Goal: Transaction & Acquisition: Purchase product/service

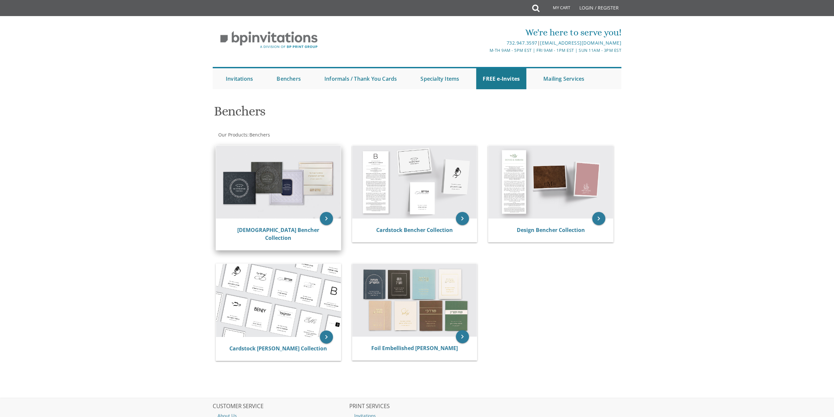
click at [251, 181] on img at bounding box center [278, 182] width 125 height 73
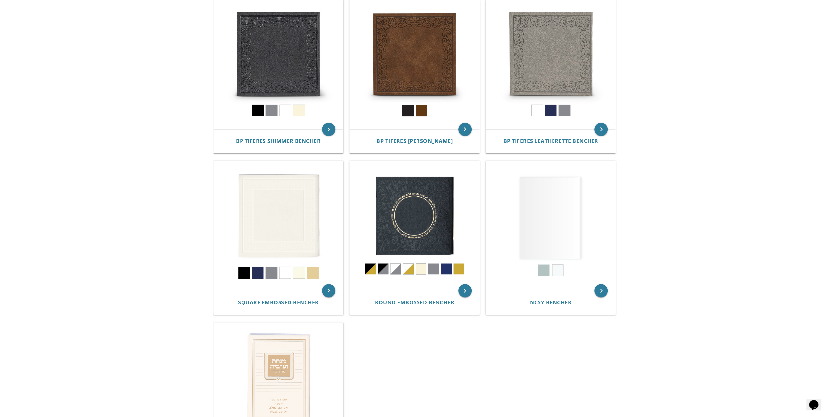
scroll to position [164, 0]
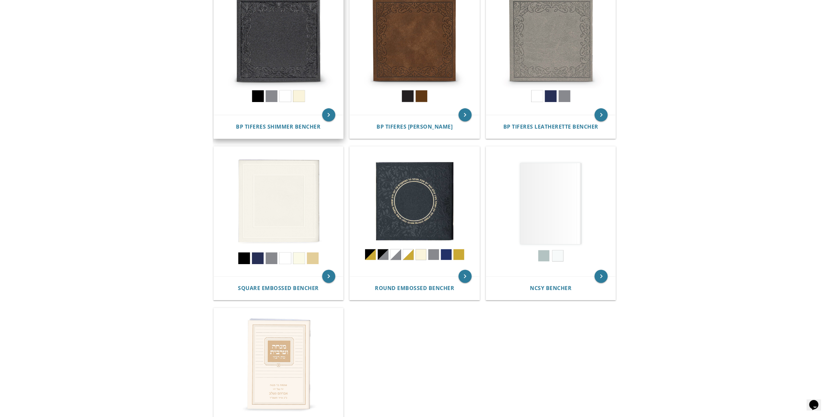
click at [290, 35] on img at bounding box center [279, 50] width 130 height 130
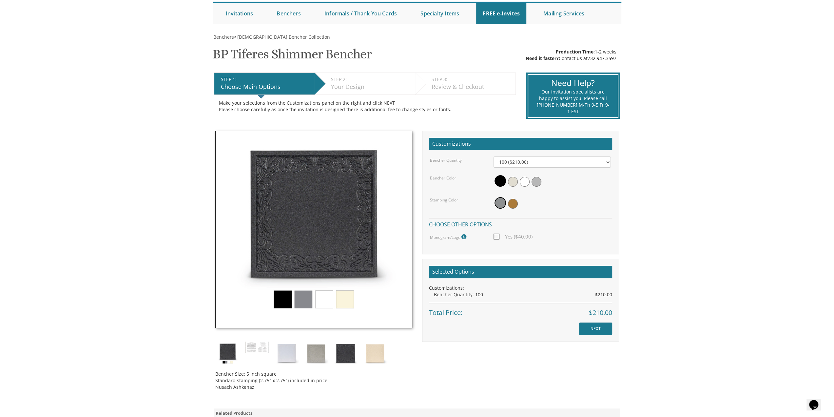
scroll to position [66, 0]
click at [542, 162] on select "100 ($210.00) 200 ($420.00) 300 ($630.00) 400 ($840.00) 500 ($1,050.00)" at bounding box center [552, 161] width 117 height 11
click at [494, 156] on select "100 ($210.00) 200 ($420.00) 300 ($630.00) 400 ($840.00) 500 ($1,050.00)" at bounding box center [552, 161] width 117 height 11
click at [498, 179] on span at bounding box center [500, 180] width 11 height 11
click at [514, 200] on span at bounding box center [513, 203] width 10 height 10
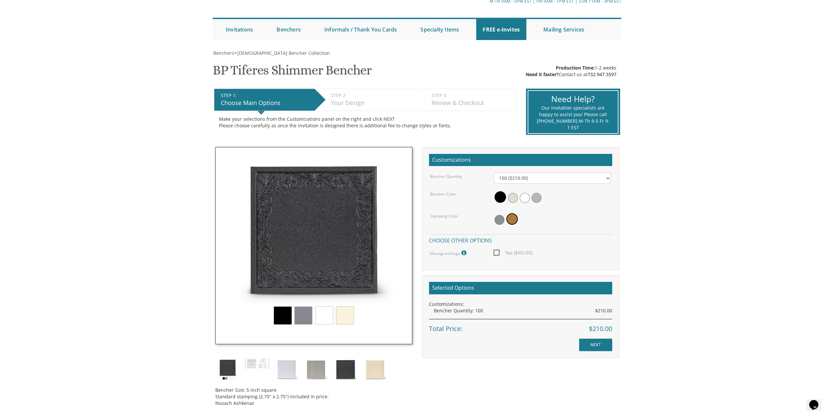
scroll to position [20, 0]
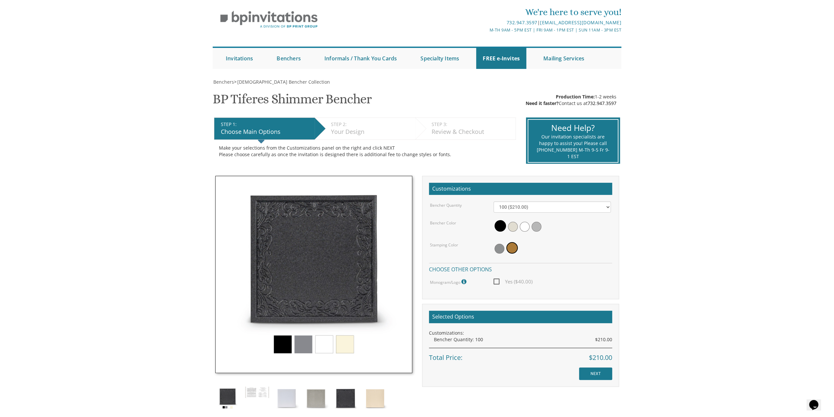
click at [506, 282] on span "Yes ($40.00)" at bounding box center [513, 281] width 39 height 8
click at [498, 282] on input "Yes ($40.00)" at bounding box center [496, 281] width 4 height 4
checkbox input "true"
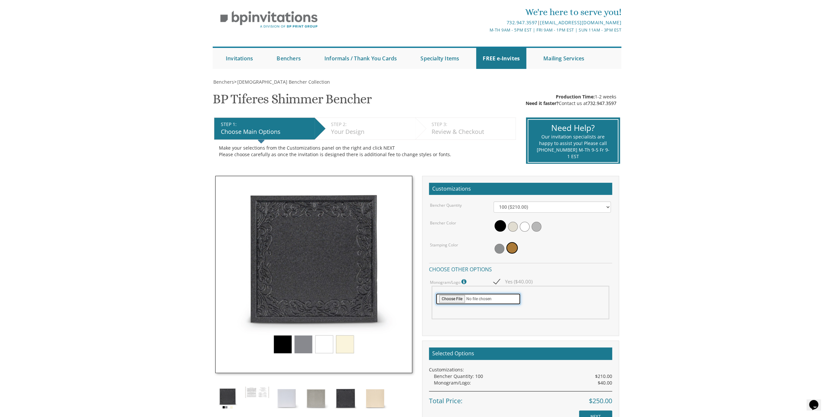
click at [456, 298] on input "file" at bounding box center [478, 299] width 85 height 12
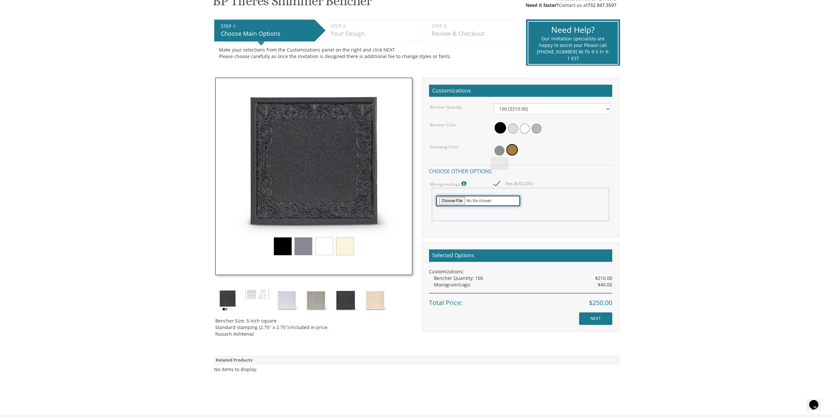
scroll to position [184, 0]
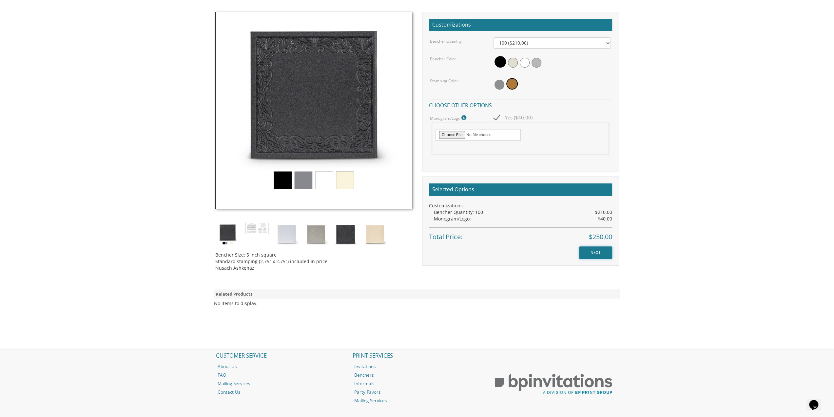
click at [600, 249] on input "NEXT" at bounding box center [595, 252] width 33 height 12
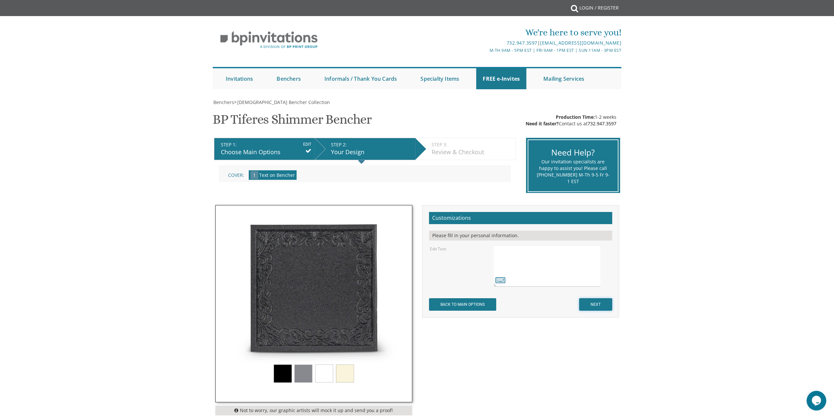
click at [585, 305] on input "NEXT" at bounding box center [595, 304] width 33 height 12
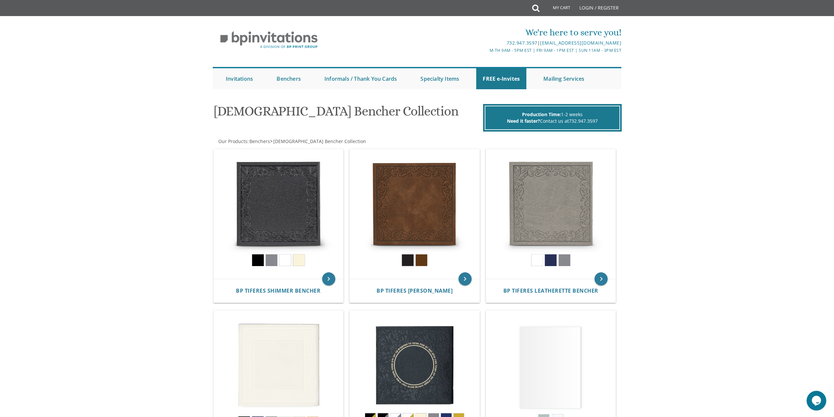
drag, startPoint x: 714, startPoint y: 265, endPoint x: 644, endPoint y: -14, distance: 287.7
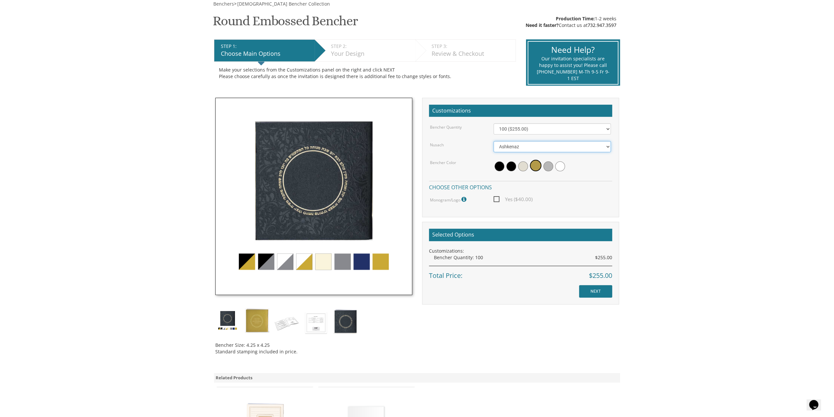
click at [578, 151] on select "Ashkenaz Edut Mizrach" at bounding box center [552, 146] width 117 height 11
select select "Edut Mizrach"
click at [494, 141] on select "Ashkenaz Edut Mizrach" at bounding box center [552, 146] width 117 height 11
click at [572, 152] on select "Ashkenaz Edut Mizrach" at bounding box center [552, 146] width 117 height 11
click at [694, 221] on body "My Cart {{shoppingcart.totalQuantityDisplay}} Total: {{shoppingcart.subtotal}} …" at bounding box center [417, 266] width 834 height 729
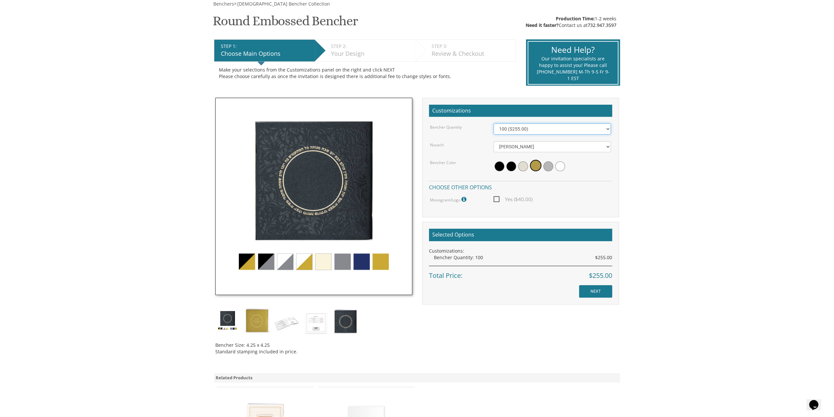
click at [521, 128] on select "100 ($255.00) 200 ($510.00) 300 ($765.00) 400 ($1,020.00) 500 ($1,275.00)" at bounding box center [552, 128] width 117 height 11
click at [521, 127] on select "100 ($255.00) 200 ($510.00) 300 ($765.00) 400 ($1,020.00) 500 ($1,275.00)" at bounding box center [552, 128] width 117 height 11
click at [364, 262] on img at bounding box center [313, 196] width 197 height 197
click at [345, 321] on img at bounding box center [345, 321] width 25 height 26
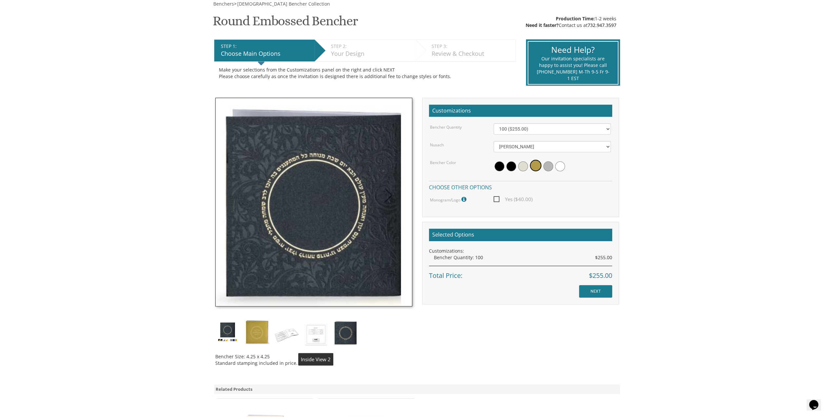
click at [324, 330] on img at bounding box center [316, 333] width 25 height 29
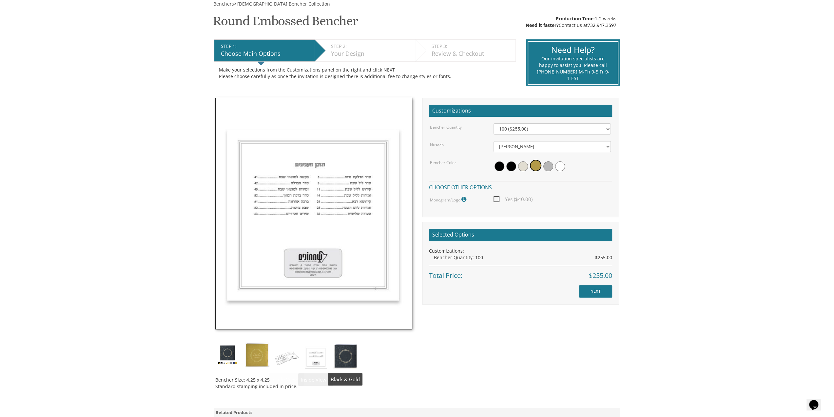
click at [348, 354] on img at bounding box center [345, 355] width 25 height 26
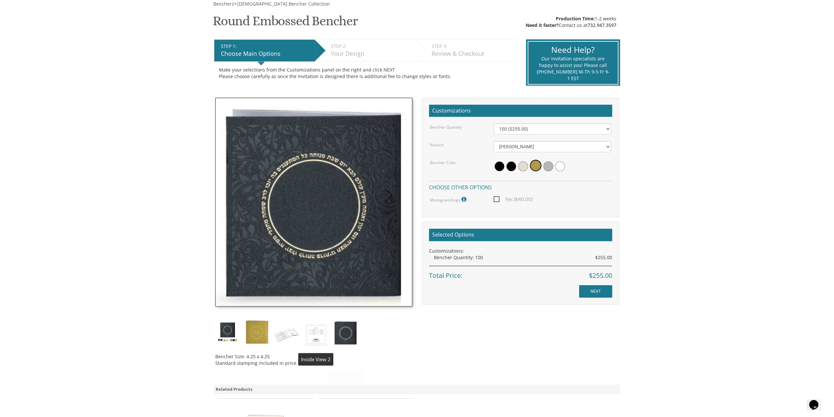
click at [302, 347] on div "Bencher Size: 4.25 x 4.25 Standard stamping included in price." at bounding box center [313, 234] width 207 height 273
click at [290, 341] on img at bounding box center [286, 333] width 25 height 29
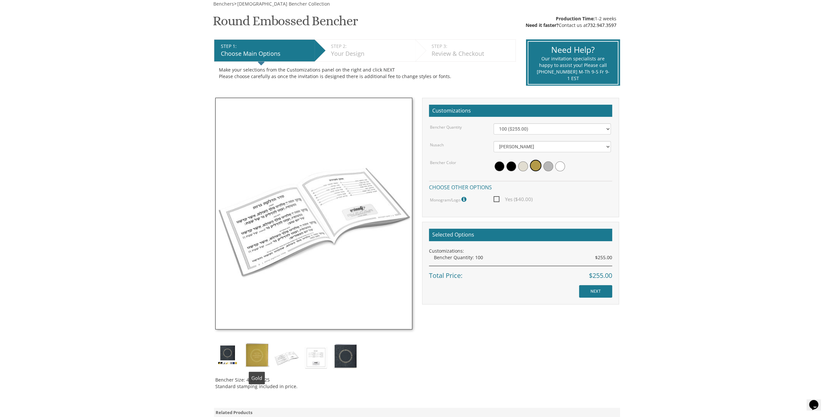
click at [255, 352] on img at bounding box center [257, 354] width 25 height 25
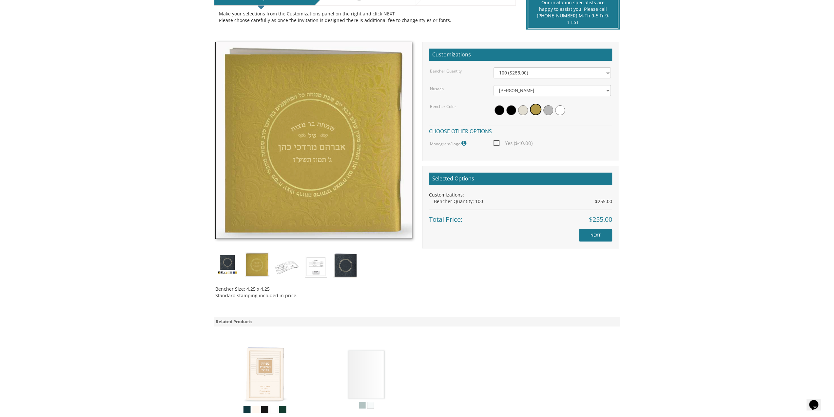
scroll to position [131, 0]
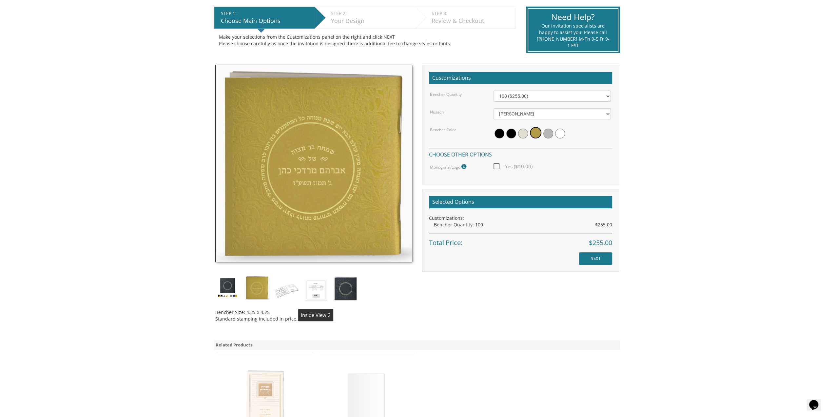
click at [309, 291] on img at bounding box center [316, 289] width 25 height 29
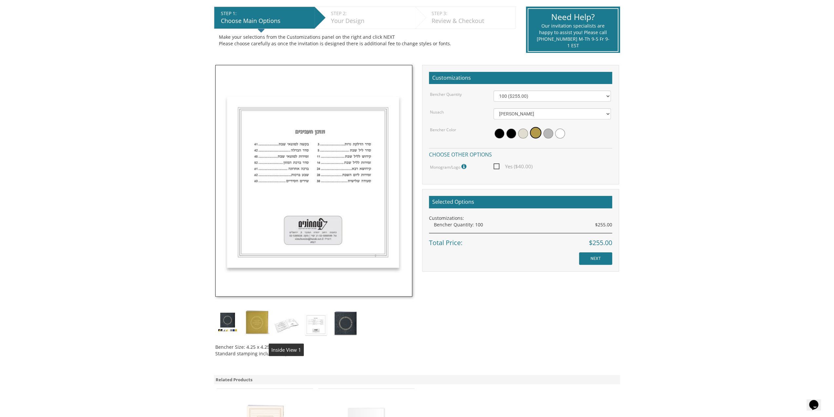
click at [285, 324] on img at bounding box center [286, 323] width 25 height 29
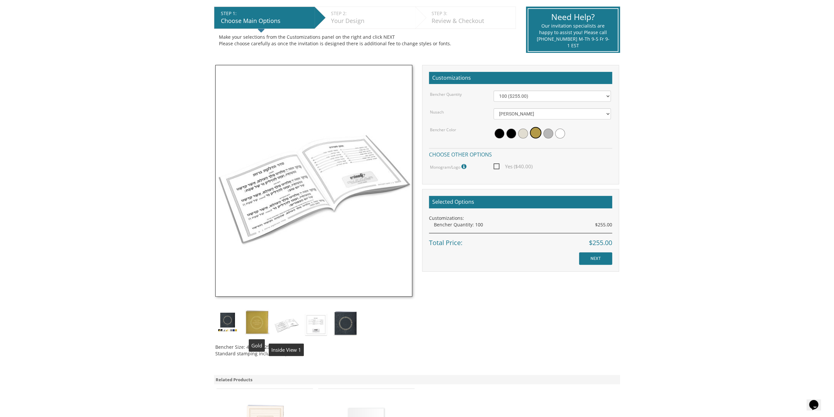
click at [238, 320] on img at bounding box center [227, 321] width 25 height 25
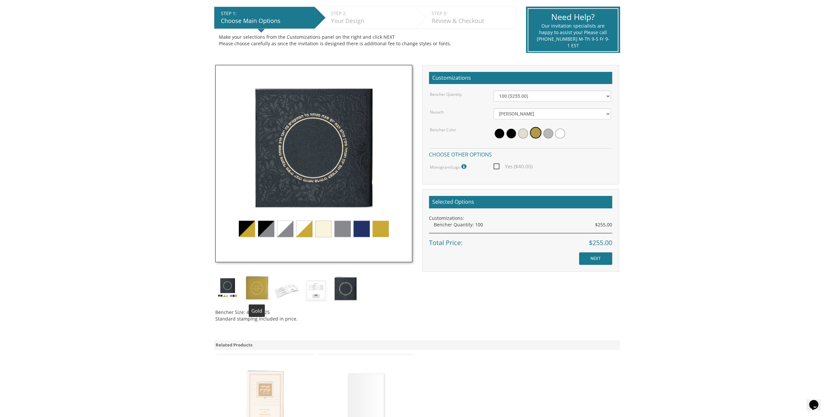
click at [271, 279] on div "Bencher Size: 4.25 x 4.25 Standard stamping included in price." at bounding box center [313, 196] width 207 height 262
click at [261, 291] on img at bounding box center [257, 287] width 25 height 25
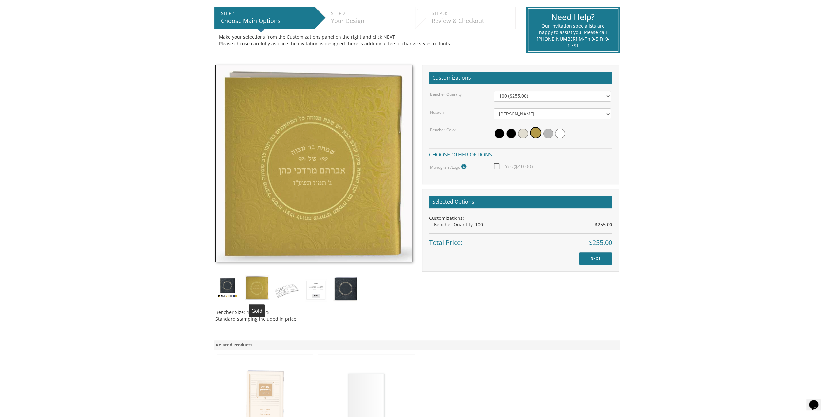
click at [239, 293] on img at bounding box center [227, 287] width 25 height 25
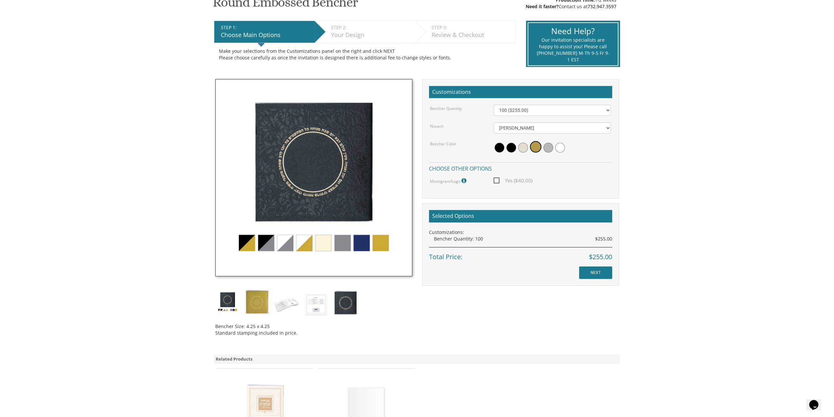
scroll to position [115, 0]
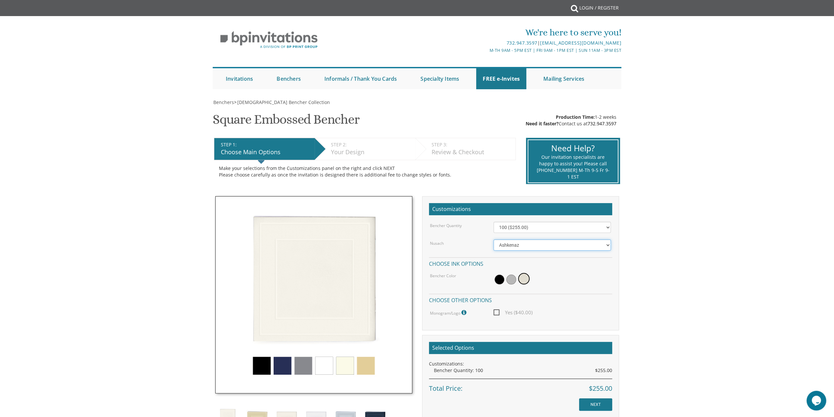
click at [526, 248] on select "Ashkenaz [PERSON_NAME]" at bounding box center [552, 244] width 117 height 11
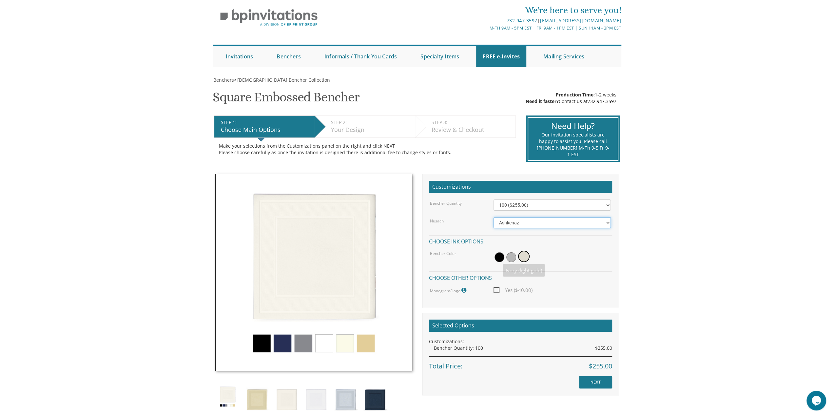
scroll to position [33, 0]
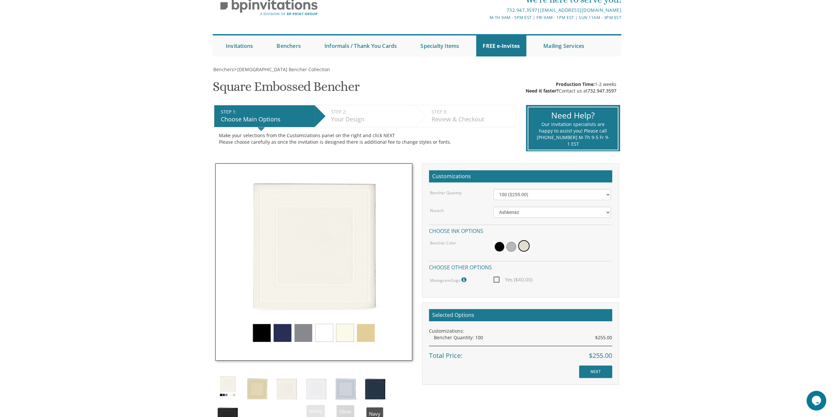
click at [382, 391] on img at bounding box center [375, 387] width 25 height 29
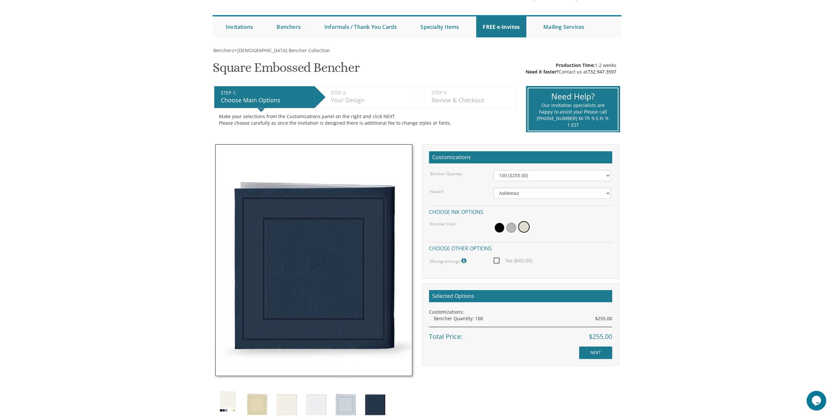
scroll to position [66, 0]
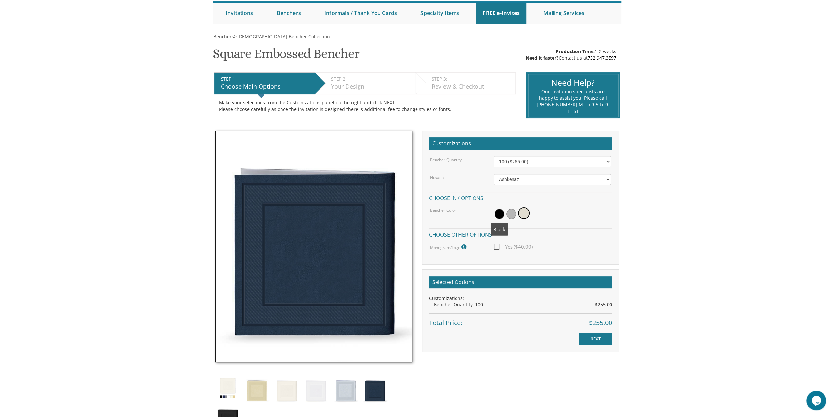
click at [500, 213] on span at bounding box center [500, 214] width 10 height 10
click at [526, 180] on select "Ashkenaz [PERSON_NAME]" at bounding box center [552, 179] width 117 height 11
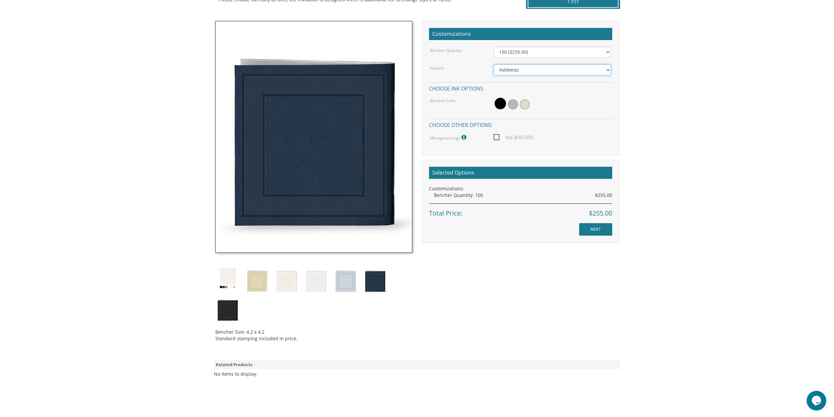
scroll to position [115, 0]
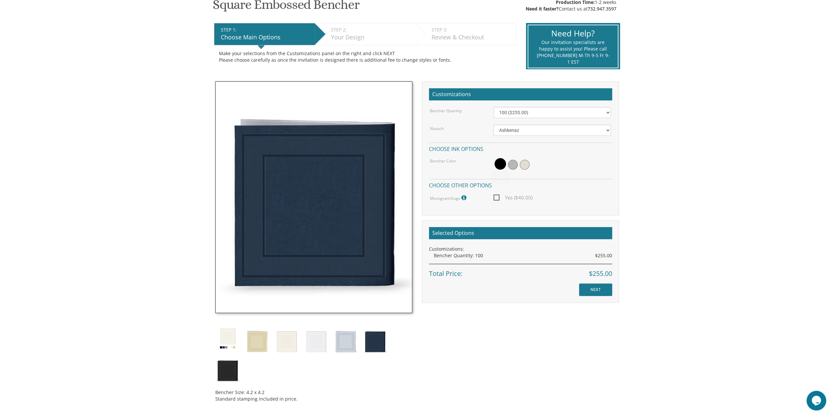
click at [517, 138] on div "Bencher Quantity 100 ($255.00) 200 ($510.00) 300 ($765.00) 400 ($1,020.00) 500 …" at bounding box center [520, 154] width 183 height 95
click at [519, 137] on div "Bencher Quantity 100 ($255.00) 200 ($510.00) 300 ($765.00) 400 ($1,020.00) 500 …" at bounding box center [520, 154] width 183 height 95
drag, startPoint x: 686, startPoint y: 113, endPoint x: 680, endPoint y: 109, distance: 7.1
click at [685, 113] on body "My Cart {{shoppingcart.totalQuantityDisplay}} Total: {{shoppingcart.subtotal}} …" at bounding box center [417, 233] width 834 height 696
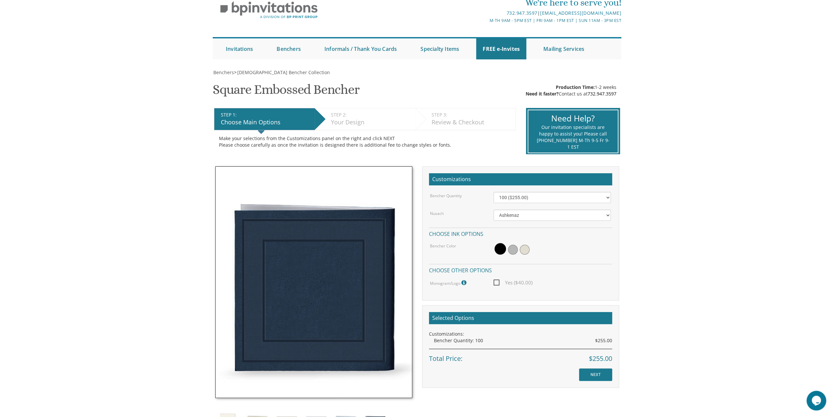
scroll to position [0, 0]
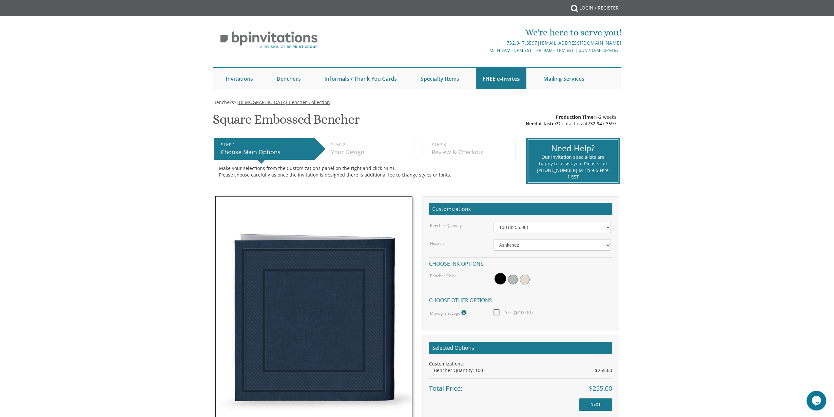
drag, startPoint x: 242, startPoint y: 92, endPoint x: 239, endPoint y: 104, distance: 12.2
click at [239, 104] on body "My Cart {{shoppingcart.totalQuantityDisplay}} Total: {{shoppingcart.subtotal}} …" at bounding box center [417, 348] width 834 height 696
click at [236, 105] on div "Benchers > Judaica Bencher Collection Square Embossed Bencher SKU: 66052 Produc…" at bounding box center [417, 313] width 409 height 429
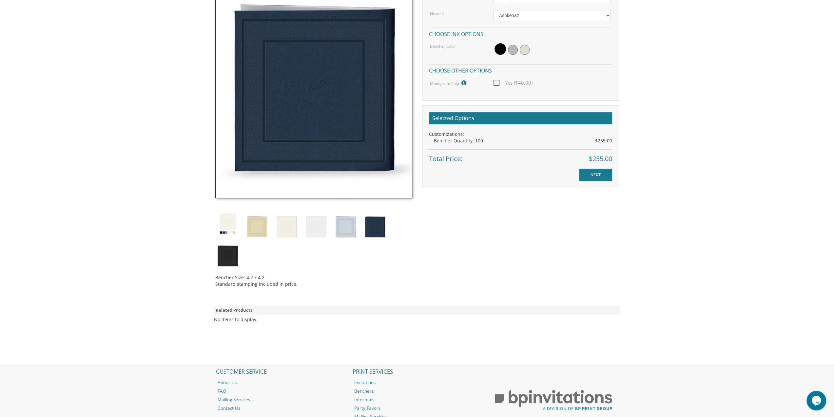
click at [706, 245] on body "My Cart {{shoppingcart.totalQuantityDisplay}} Total: {{shoppingcart.subtotal}} …" at bounding box center [417, 119] width 834 height 696
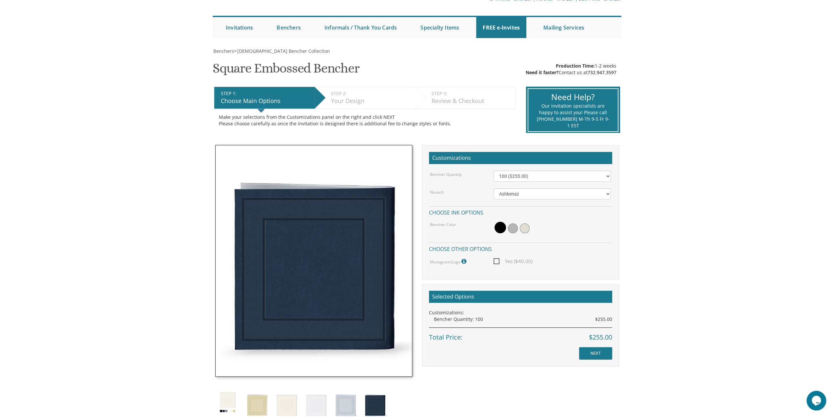
scroll to position [66, 0]
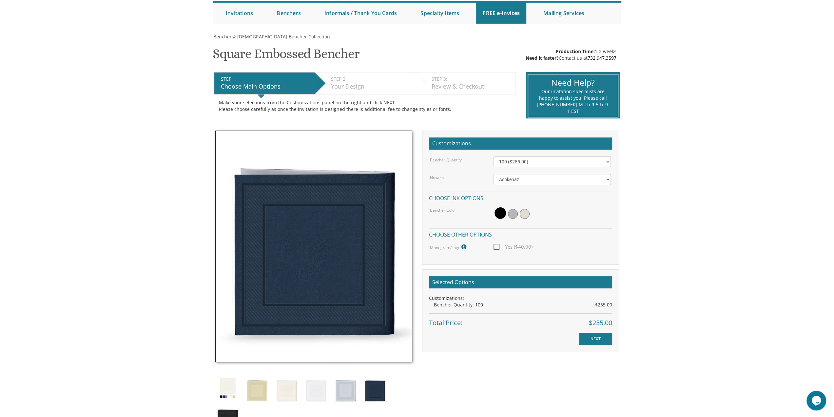
drag, startPoint x: 537, startPoint y: 236, endPoint x: 591, endPoint y: 240, distance: 54.3
click at [595, 238] on h4 "Choose other options" at bounding box center [520, 233] width 183 height 11
drag, startPoint x: 445, startPoint y: 244, endPoint x: 513, endPoint y: 242, distance: 67.9
click at [516, 240] on div "Bencher Quantity 100 ($255.00) 200 ($510.00) 300 ($765.00) 400 ($1,020.00) 500 …" at bounding box center [520, 203] width 183 height 95
click at [509, 245] on span "Yes ($40.00)" at bounding box center [513, 247] width 39 height 8
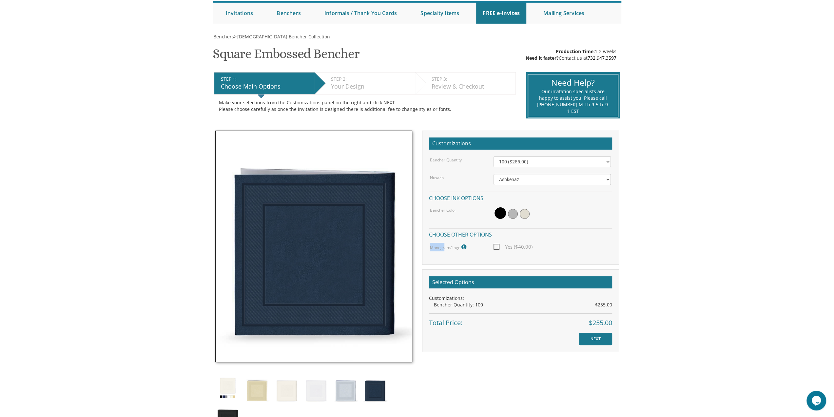
click at [498, 245] on input "Yes ($40.00)" at bounding box center [496, 246] width 4 height 4
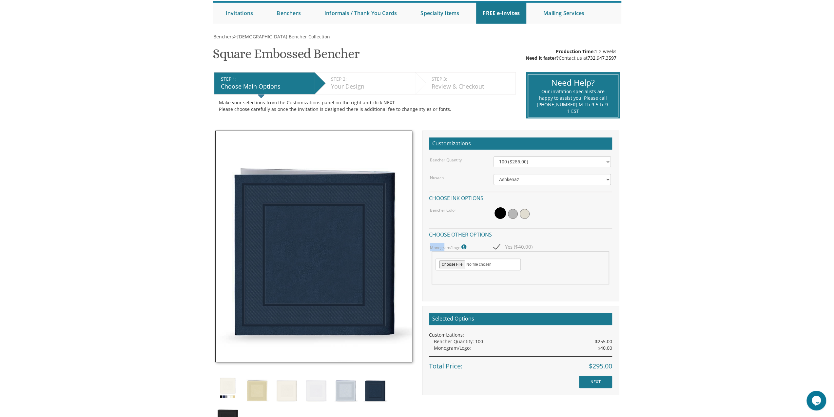
click at [509, 245] on span "Yes ($40.00)" at bounding box center [513, 247] width 39 height 8
click at [498, 245] on input "Yes ($40.00)" at bounding box center [496, 246] width 4 height 4
checkbox input "false"
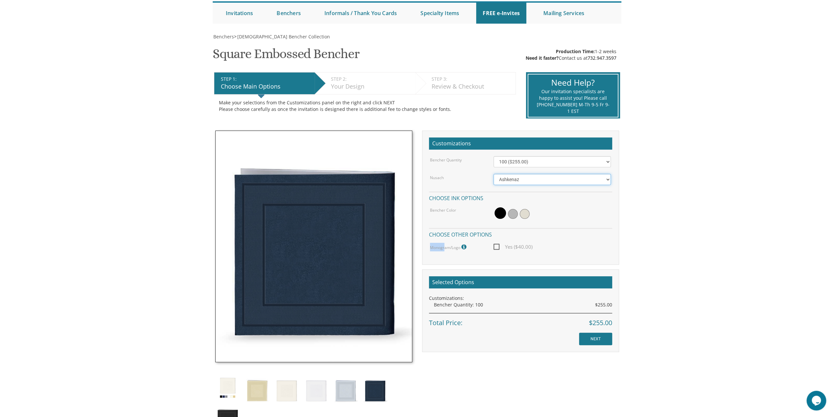
click at [608, 179] on select "Ashkenaz Edut Mizrach" at bounding box center [552, 179] width 117 height 11
click at [710, 224] on body "My Cart {{shoppingcart.totalQuantityDisplay}} Total: {{shoppingcart.subtotal}} …" at bounding box center [417, 282] width 834 height 696
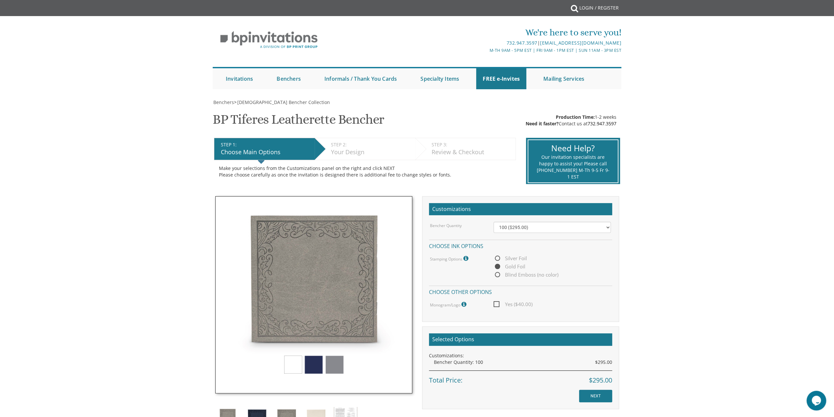
click at [442, 23] on div "We're here to serve you! 732.947.3597 | invitations@bpprintgroup.com M-Th 9am -…" at bounding box center [417, 40] width 410 height 34
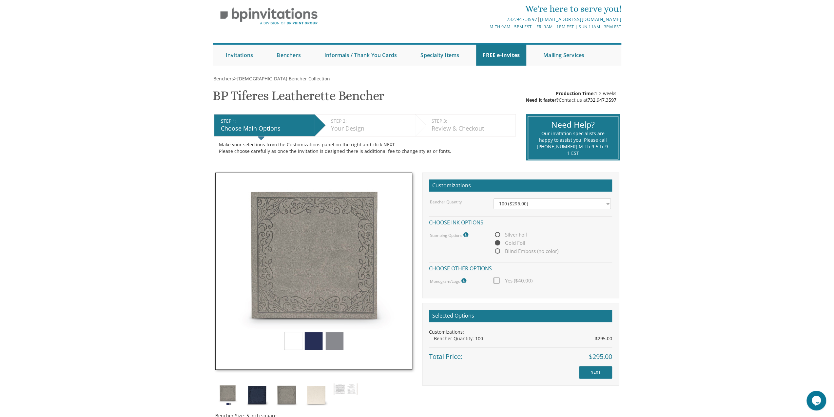
scroll to position [33, 0]
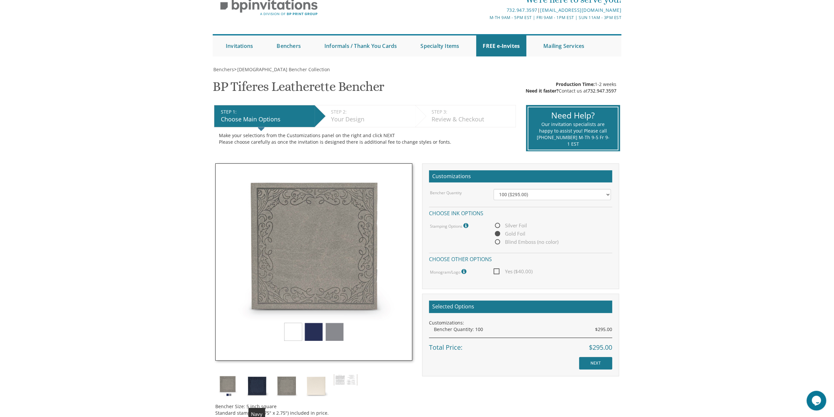
click at [257, 383] on img at bounding box center [257, 385] width 25 height 25
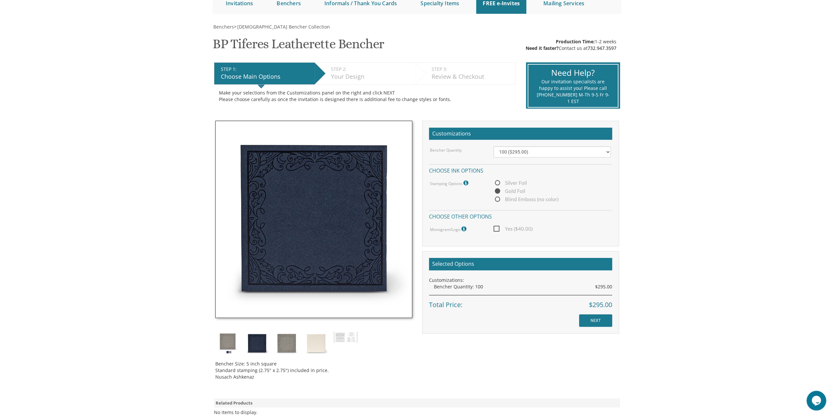
scroll to position [66, 0]
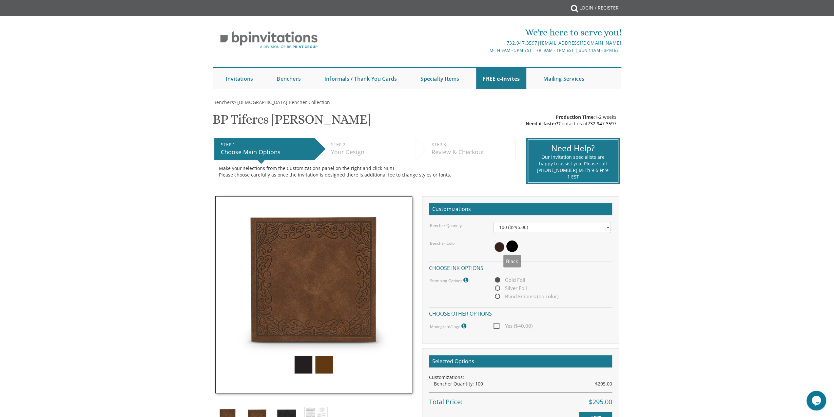
click at [509, 248] on span at bounding box center [511, 245] width 11 height 11
click at [520, 232] on select "100 ($295.00) 200 ($590.00) 300 ($885.00) 400 ($1,180.00) 500 ($1,475.00)" at bounding box center [552, 227] width 117 height 11
click at [522, 227] on select "100 ($295.00) 200 ($590.00) 300 ($885.00) 400 ($1,180.00) 500 ($1,475.00)" at bounding box center [552, 227] width 117 height 11
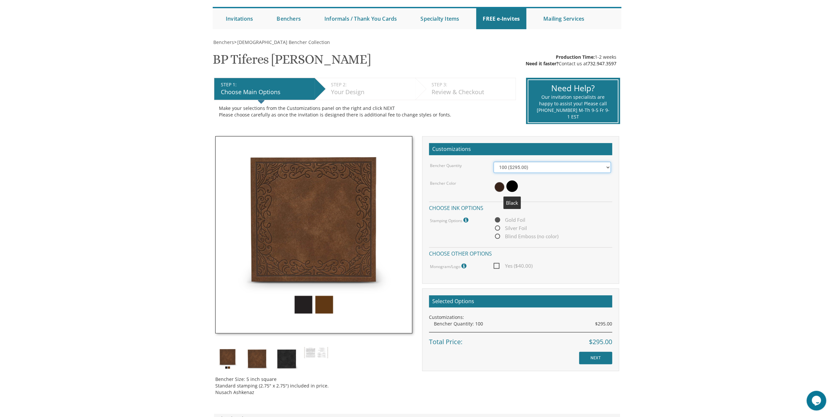
scroll to position [131, 0]
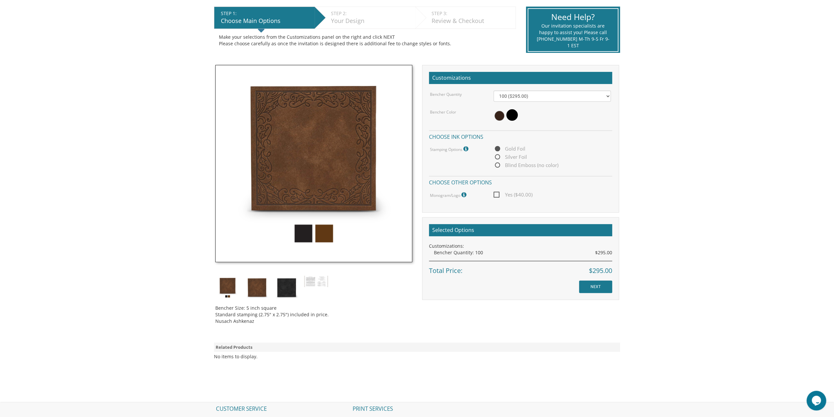
drag, startPoint x: 314, startPoint y: 322, endPoint x: 344, endPoint y: 299, distance: 37.4
click at [340, 303] on div "Bencher Size: 5 inch square Standard stamping (2.75" x 2.75") included in price…" at bounding box center [313, 312] width 197 height 25
click at [282, 309] on div "Bencher Size: 5 inch square Standard stamping (2.75" x 2.75") included in price…" at bounding box center [313, 312] width 197 height 25
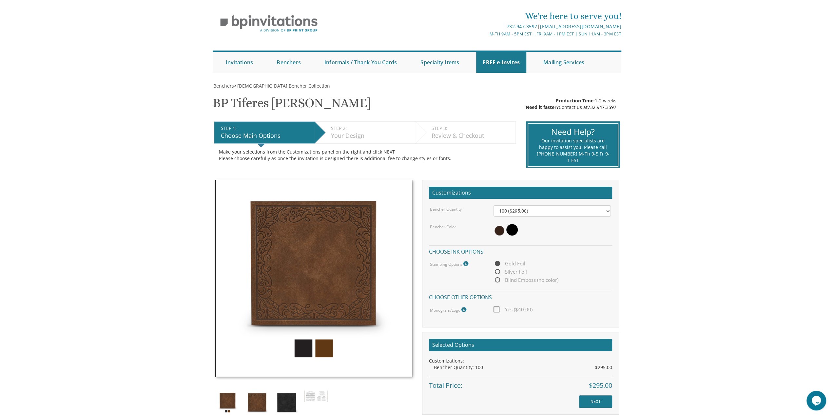
scroll to position [0, 0]
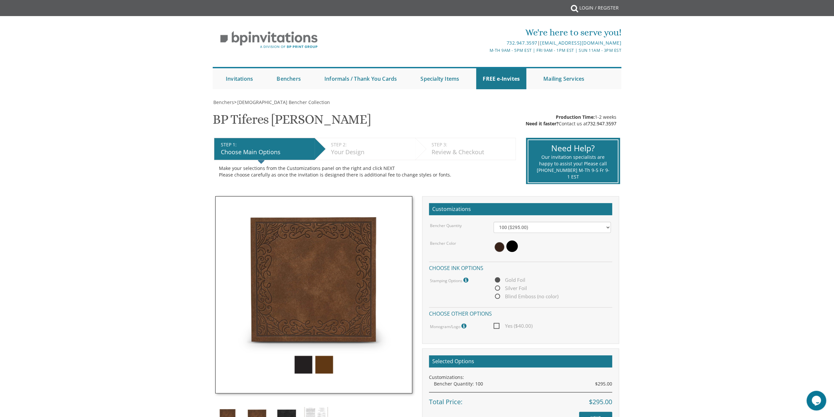
drag, startPoint x: 496, startPoint y: 305, endPoint x: 507, endPoint y: 256, distance: 50.6
click at [504, 294] on span "Blind Emboss (no color)" at bounding box center [526, 296] width 65 height 8
click at [498, 294] on input "Blind Emboss (no color)" at bounding box center [496, 296] width 4 height 4
radio input "true"
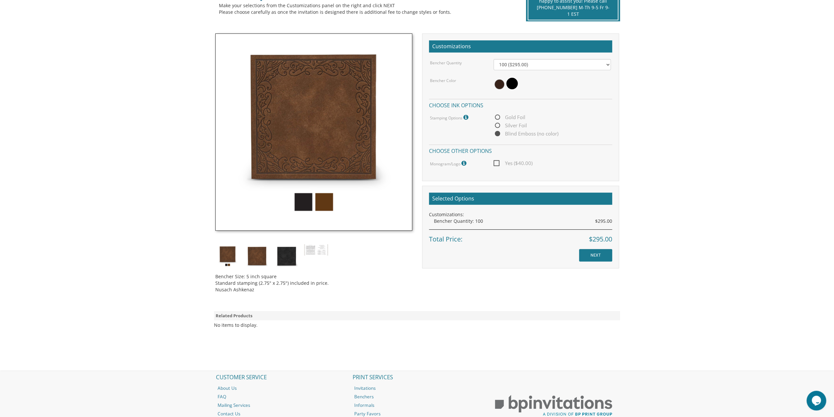
scroll to position [164, 0]
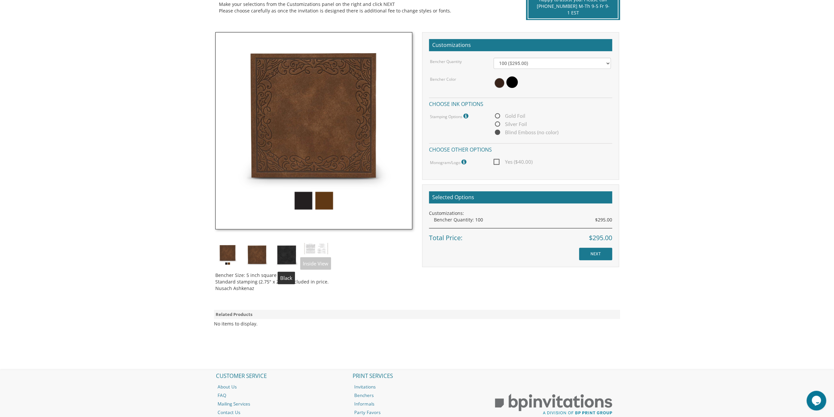
click at [273, 255] on div "Bencher Size: 5 inch square Standard stamping (2.75" x 2.75") included in price…" at bounding box center [313, 164] width 207 height 264
click at [289, 259] on img at bounding box center [286, 254] width 25 height 25
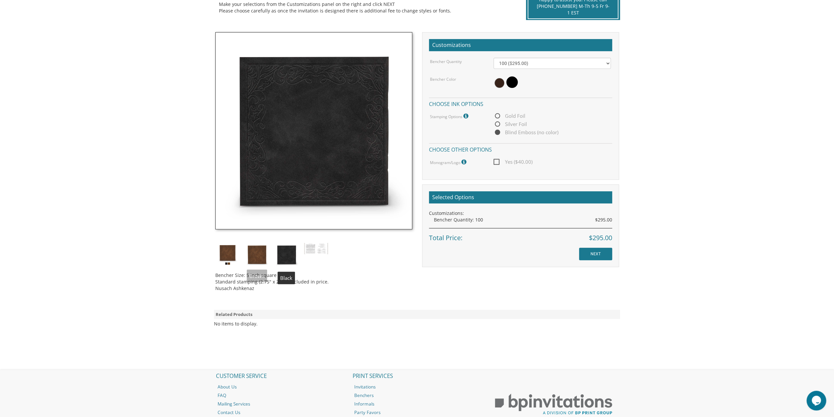
click at [265, 253] on img at bounding box center [257, 254] width 25 height 25
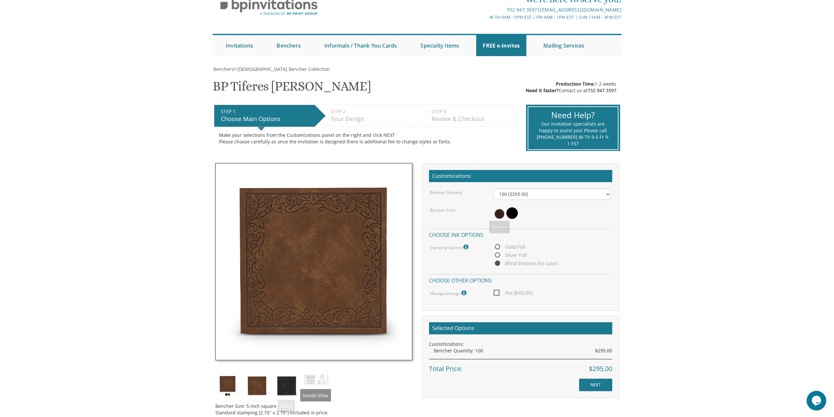
scroll to position [33, 0]
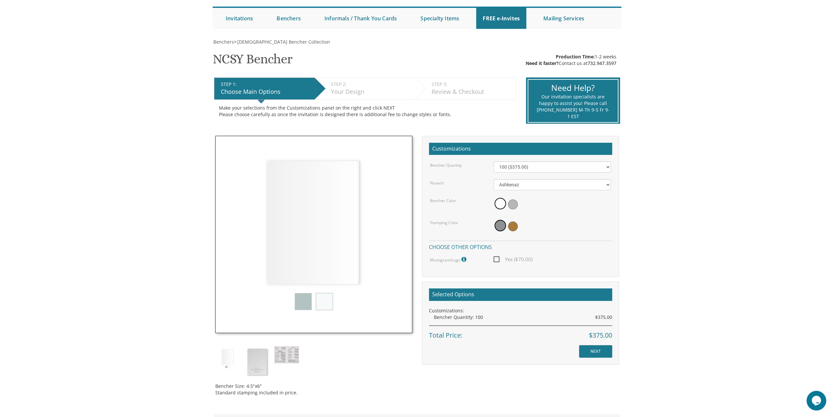
scroll to position [66, 0]
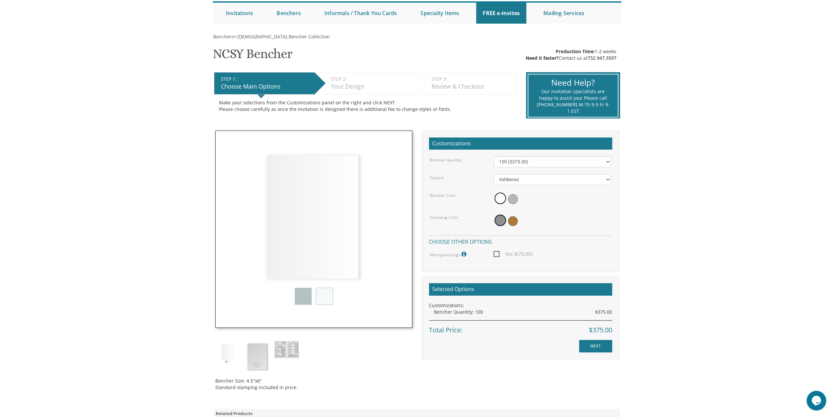
click at [292, 348] on img at bounding box center [286, 349] width 25 height 17
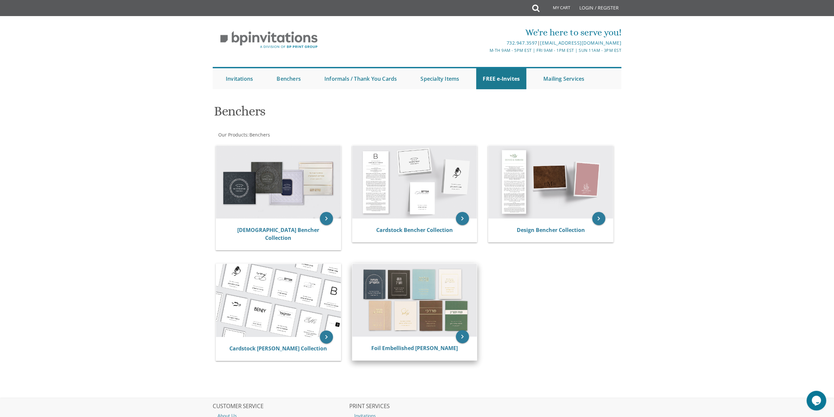
click at [413, 288] on img at bounding box center [414, 300] width 125 height 73
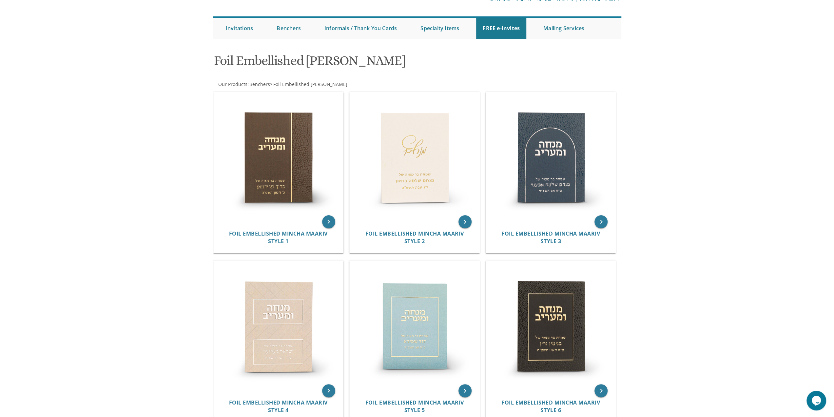
scroll to position [66, 0]
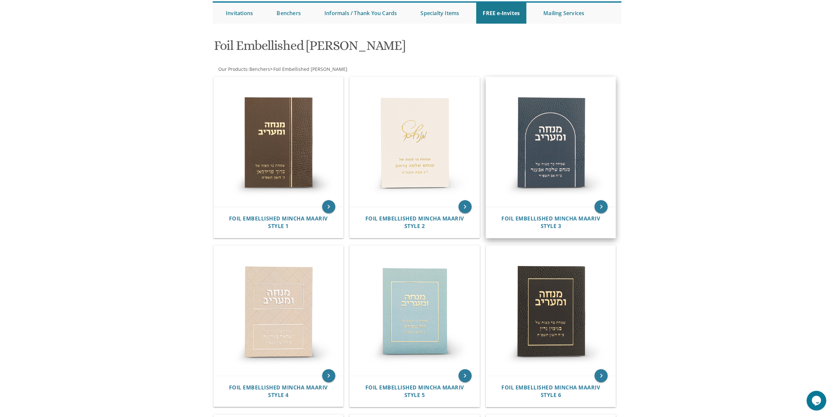
click at [551, 139] on img at bounding box center [551, 142] width 130 height 130
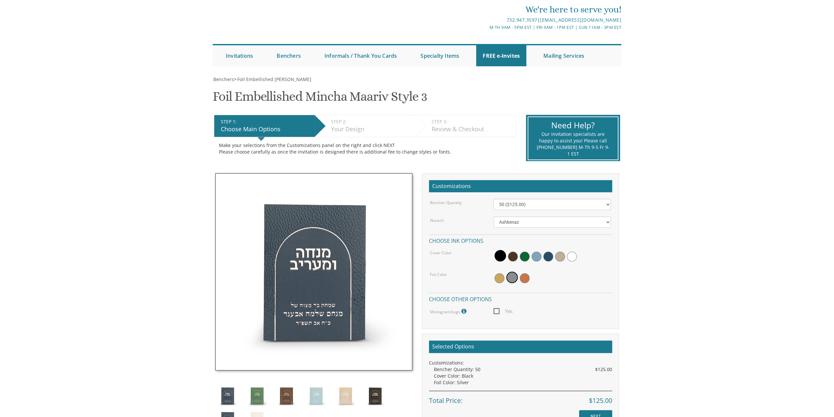
scroll to position [33, 0]
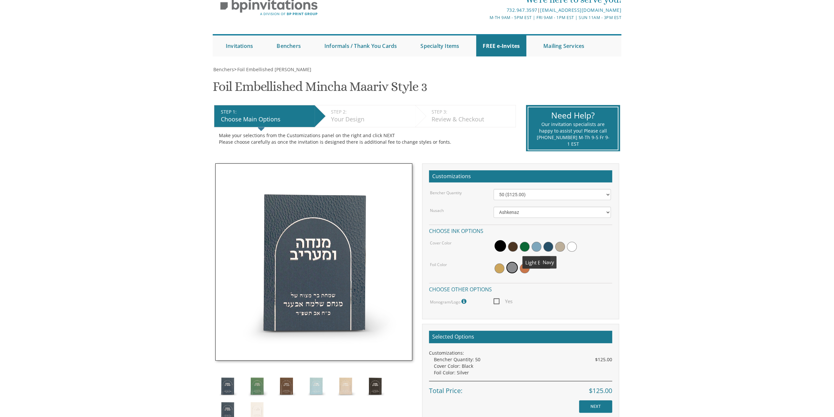
click at [551, 245] on span at bounding box center [548, 247] width 10 height 10
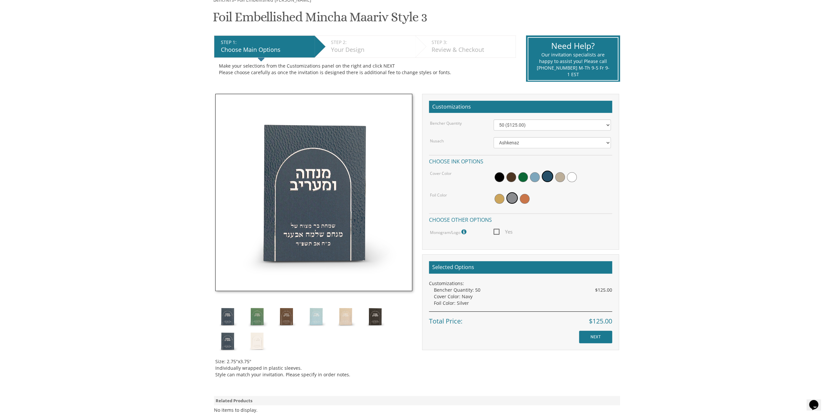
scroll to position [131, 0]
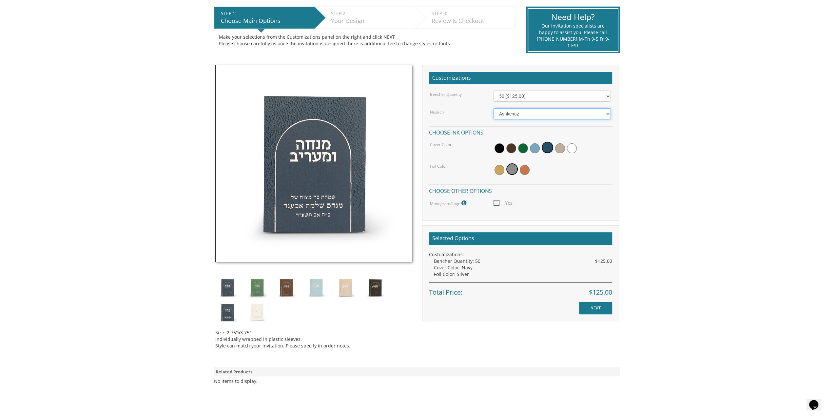
click at [515, 113] on select "Ashkenaz Edut Mizrach Sefard" at bounding box center [552, 113] width 117 height 11
click at [517, 102] on div "Bencher Quantity 50 ($125.00) 60 ($150.00) 70 ($175.00) 80 ($200.00) 90 ($225.0…" at bounding box center [520, 148] width 183 height 117
click at [516, 101] on select "50 ($125.00) 60 ($150.00) 70 ($175.00) 80 ($200.00) 90 ($225.00) 100 ($250.00) …" at bounding box center [552, 95] width 117 height 11
click at [520, 95] on select "50 ($125.00) 60 ($150.00) 70 ($175.00) 80 ($200.00) 90 ($225.00) 100 ($250.00) …" at bounding box center [552, 95] width 117 height 11
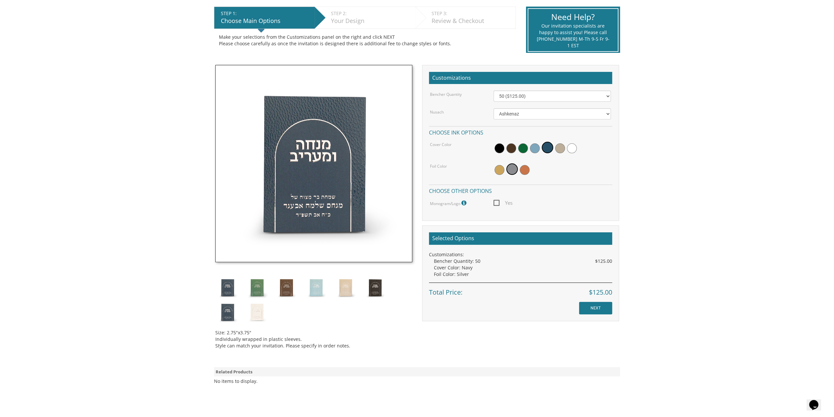
click at [699, 213] on body "My Cart {{shoppingcart.totalQuantityDisplay}} Total: {{shoppingcart.subtotal}} …" at bounding box center [417, 198] width 834 height 659
click at [230, 315] on img at bounding box center [227, 312] width 25 height 25
click at [228, 285] on img at bounding box center [227, 287] width 25 height 25
click at [230, 308] on img at bounding box center [227, 312] width 25 height 25
click at [500, 173] on span at bounding box center [500, 170] width 10 height 10
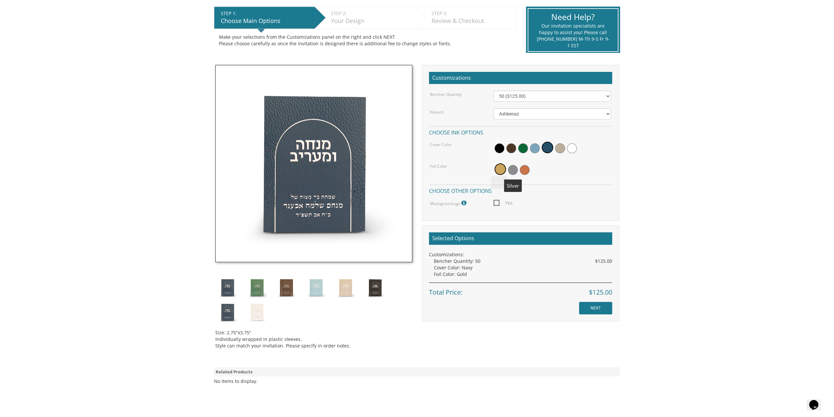
click at [514, 172] on span at bounding box center [513, 170] width 10 height 10
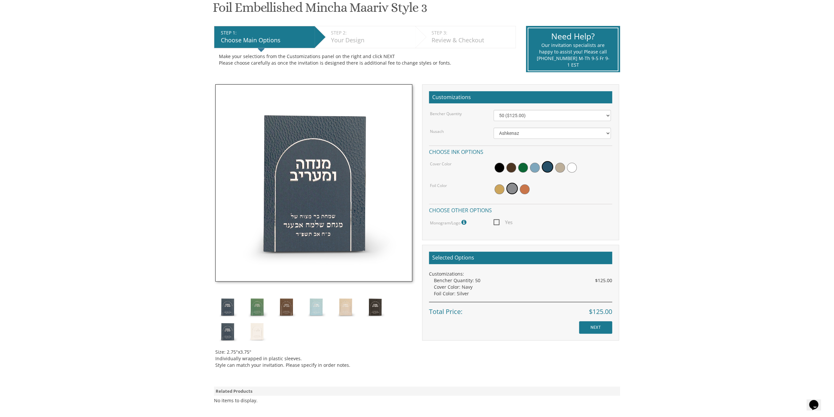
scroll to position [144, 0]
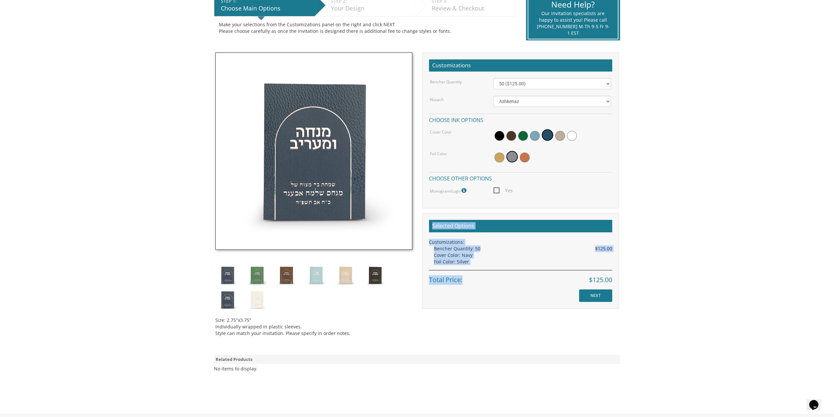
drag, startPoint x: 541, startPoint y: 265, endPoint x: 433, endPoint y: 223, distance: 115.9
click at [433, 223] on div "Selected Options Customizations: Bencher Quantity: 50 $125.00 Cover Color: Navy…" at bounding box center [520, 252] width 183 height 65
click at [433, 222] on h2 "Selected Options" at bounding box center [520, 226] width 183 height 12
drag, startPoint x: 433, startPoint y: 222, endPoint x: 459, endPoint y: 285, distance: 68.2
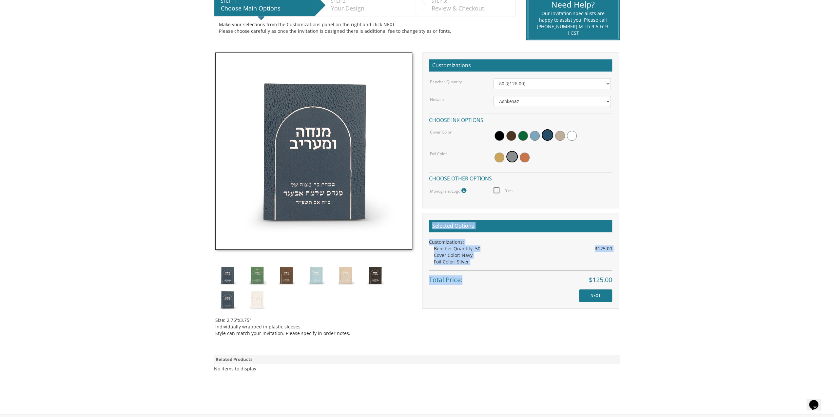
click at [459, 285] on div "Selected Options Customizations: Bencher Quantity: 50 $125.00 Cover Color: Navy…" at bounding box center [520, 261] width 197 height 96
drag, startPoint x: 459, startPoint y: 285, endPoint x: 465, endPoint y: 262, distance: 24.2
click at [459, 284] on div "Selected Options Customizations: Bencher Quantity: 50 $125.00 Cover Color: Navy…" at bounding box center [520, 261] width 197 height 96
click at [463, 270] on div "Total Price: $125.00" at bounding box center [520, 277] width 183 height 15
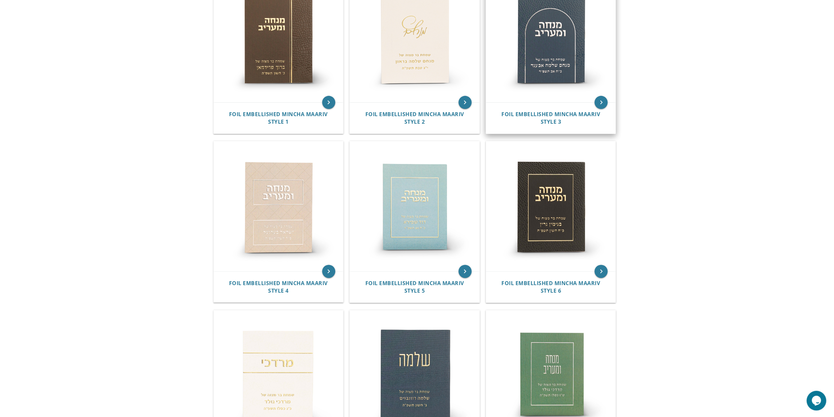
scroll to position [164, 0]
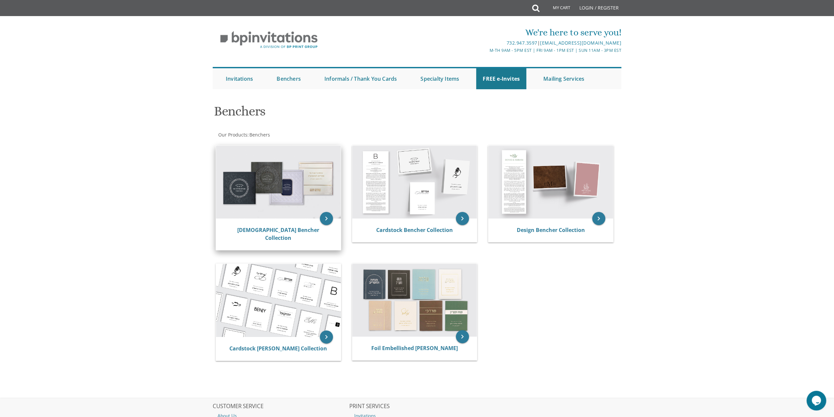
click at [277, 168] on img at bounding box center [278, 182] width 125 height 73
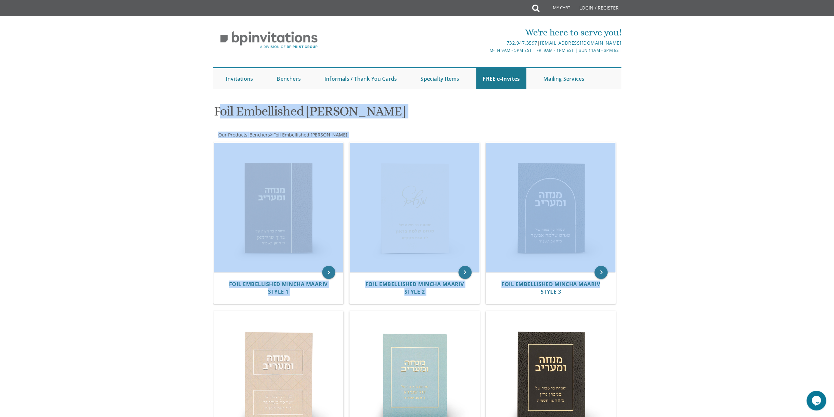
drag, startPoint x: 654, startPoint y: 283, endPoint x: 217, endPoint y: 111, distance: 469.8
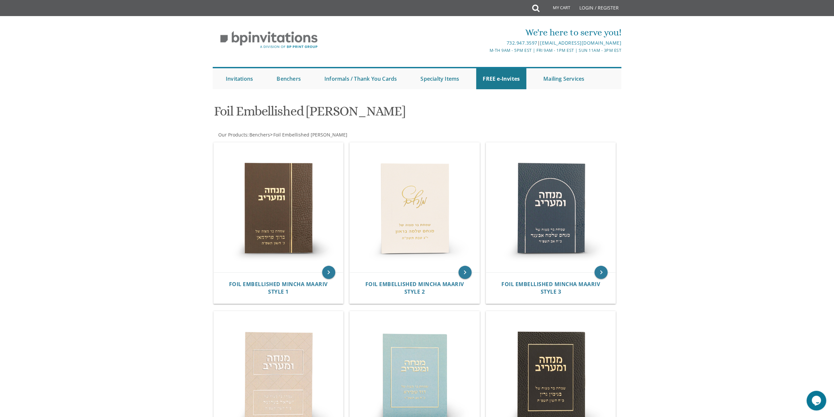
drag, startPoint x: 204, startPoint y: 112, endPoint x: 414, endPoint y: 98, distance: 210.3
click at [412, 101] on div "Foil Embellished [PERSON_NAME]" at bounding box center [347, 112] width 277 height 26
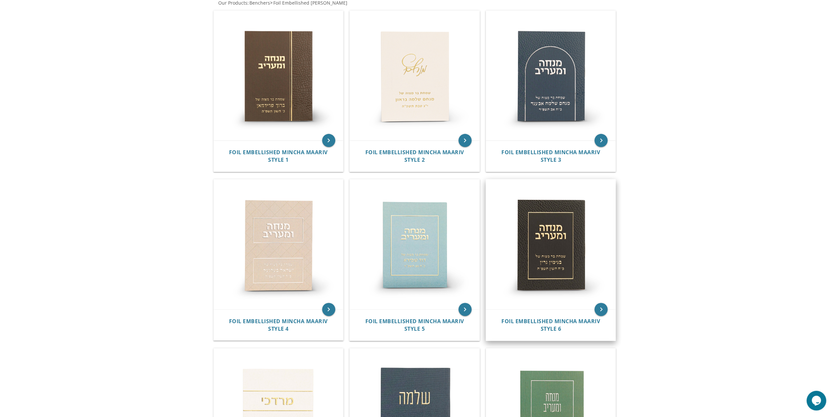
scroll to position [131, 0]
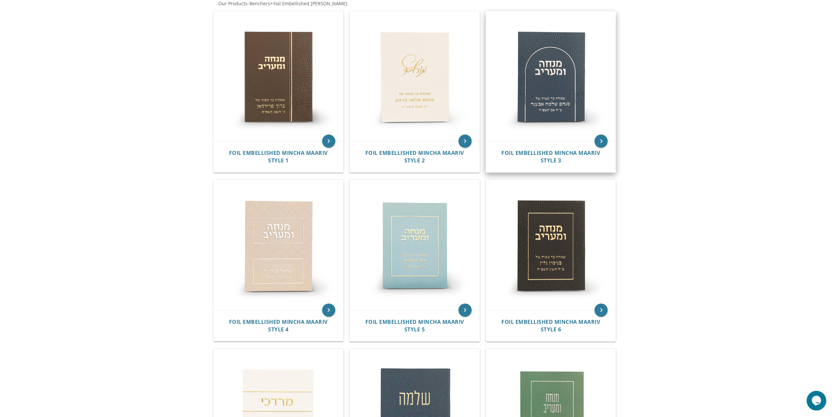
click at [546, 114] on img at bounding box center [551, 76] width 130 height 130
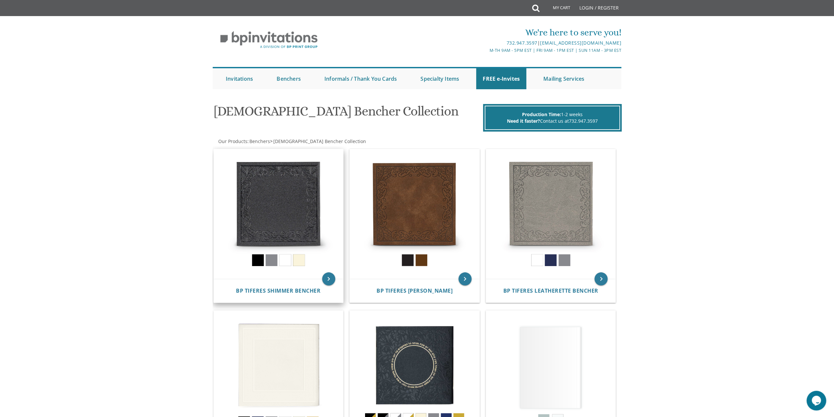
click at [287, 193] on img at bounding box center [279, 214] width 130 height 130
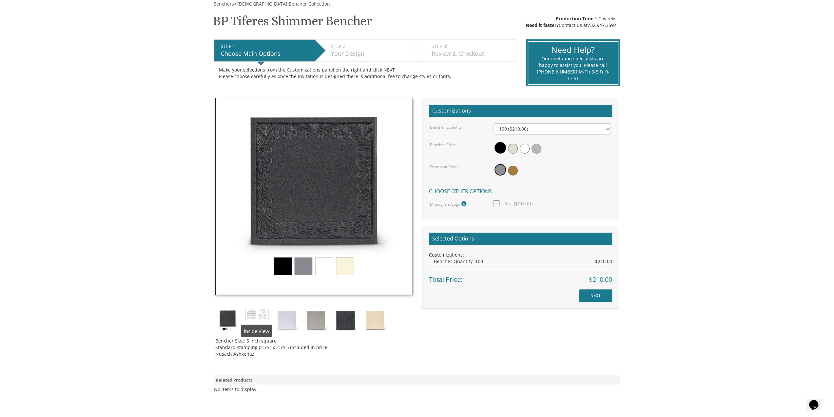
click at [256, 317] on img at bounding box center [257, 314] width 25 height 12
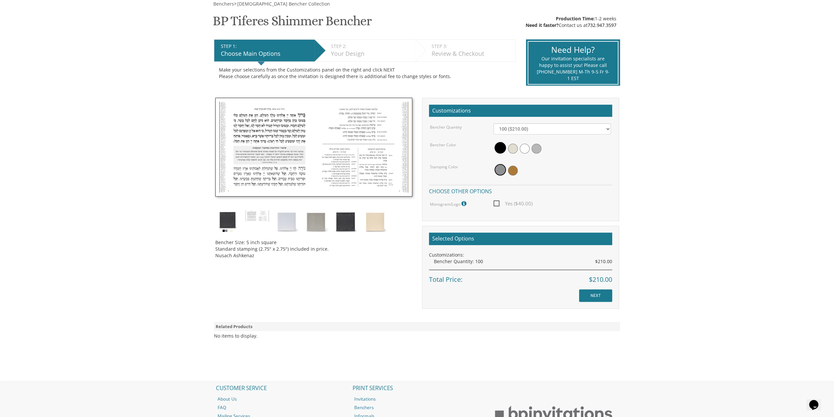
click at [232, 226] on img at bounding box center [227, 221] width 25 height 25
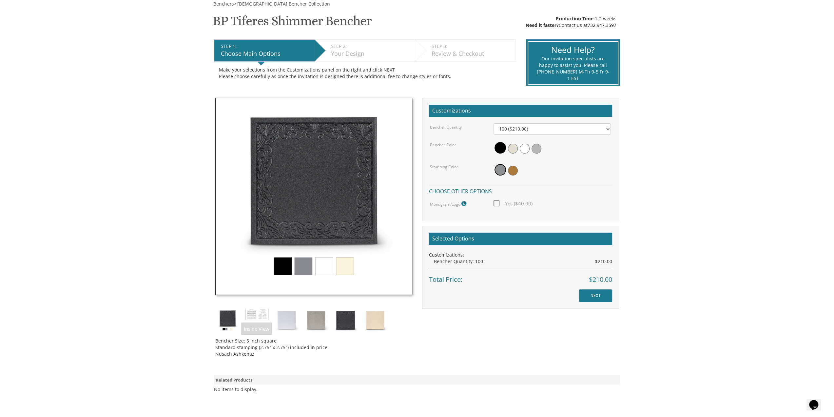
click at [263, 312] on img at bounding box center [257, 314] width 25 height 12
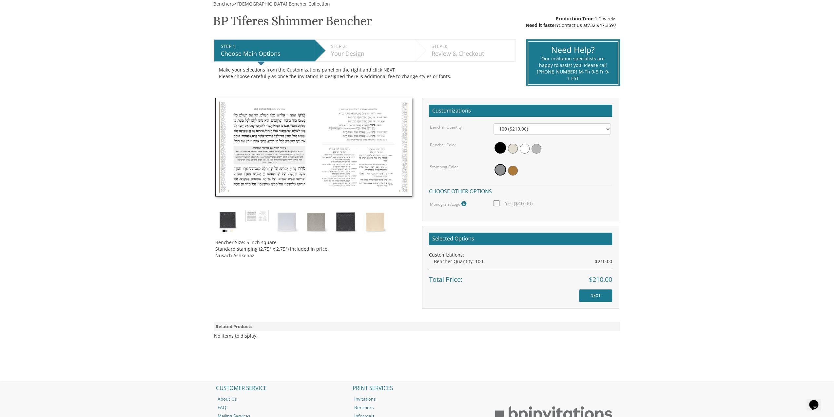
click at [208, 254] on div "Benchers > Judaica Bencher Collection BP Tiferes Shimmer Bencher SKU: bptiferes…" at bounding box center [417, 191] width 420 height 381
click at [295, 252] on div "Bencher Size: 5 inch square Standard stamping (2.75" x 2.75") included in price…" at bounding box center [313, 246] width 197 height 25
drag, startPoint x: 295, startPoint y: 252, endPoint x: 196, endPoint y: 254, distance: 99.3
click at [196, 254] on body "My Cart {{shoppingcart.totalQuantityDisplay}} Total: {{shoppingcart.subtotal}} …" at bounding box center [417, 192] width 834 height 581
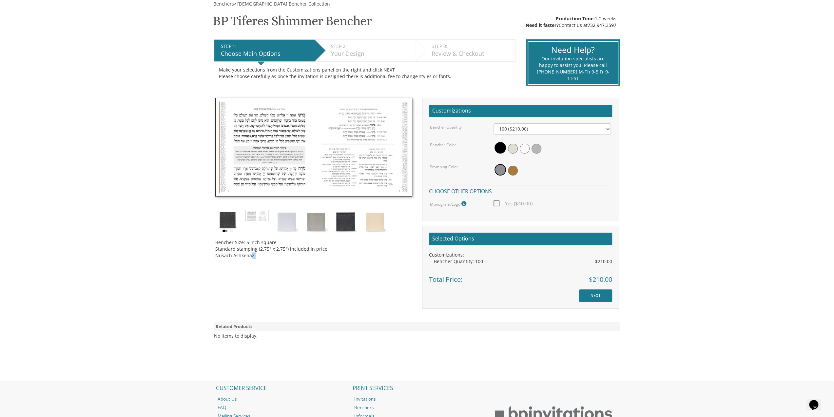
click at [248, 255] on div "Bencher Size: 5 inch square Standard stamping (2.75" x 2.75") included in price…" at bounding box center [313, 246] width 197 height 25
click at [233, 228] on img at bounding box center [227, 221] width 25 height 25
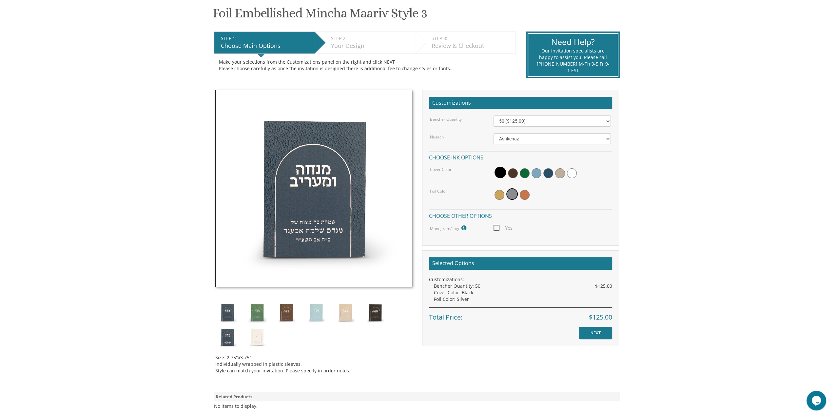
scroll to position [78, 0]
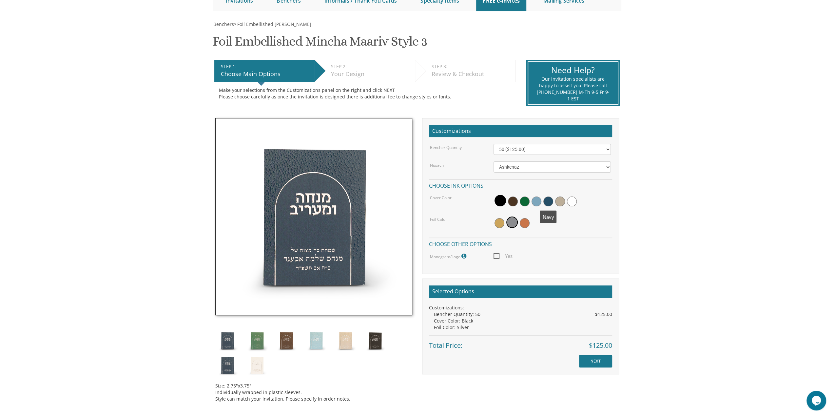
click at [548, 201] on span at bounding box center [548, 201] width 10 height 10
click at [535, 202] on span at bounding box center [535, 201] width 10 height 10
click at [321, 337] on img at bounding box center [316, 340] width 25 height 25
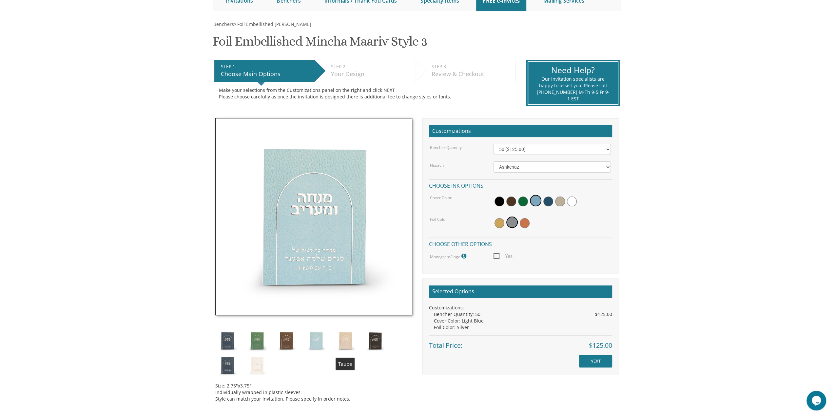
click at [334, 339] on img at bounding box center [345, 340] width 25 height 25
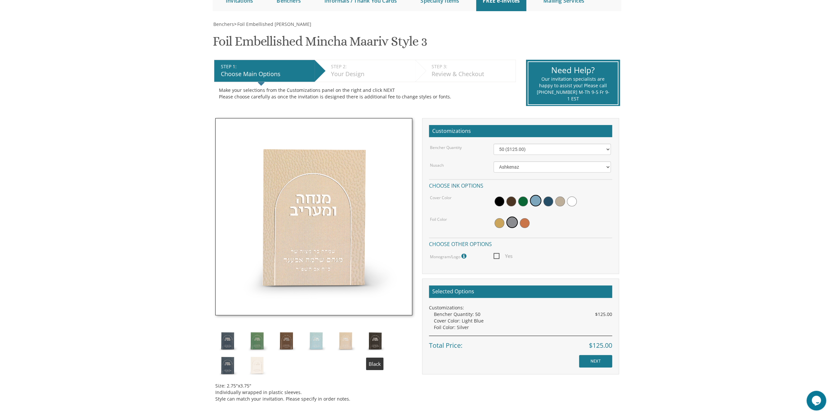
click at [374, 348] on img at bounding box center [375, 340] width 25 height 25
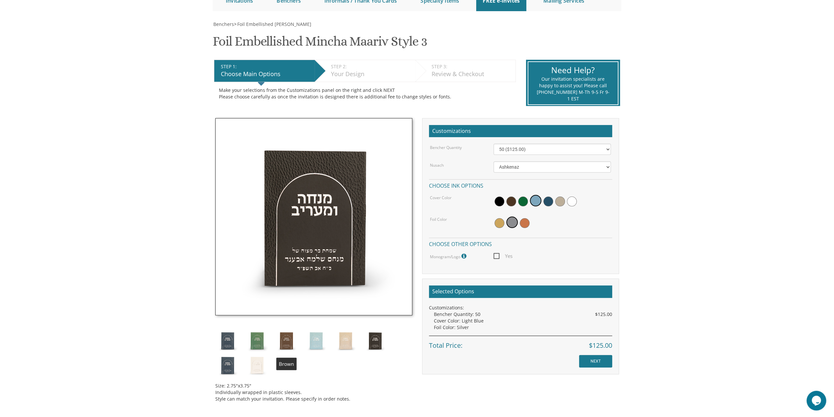
click at [292, 343] on img at bounding box center [286, 340] width 25 height 25
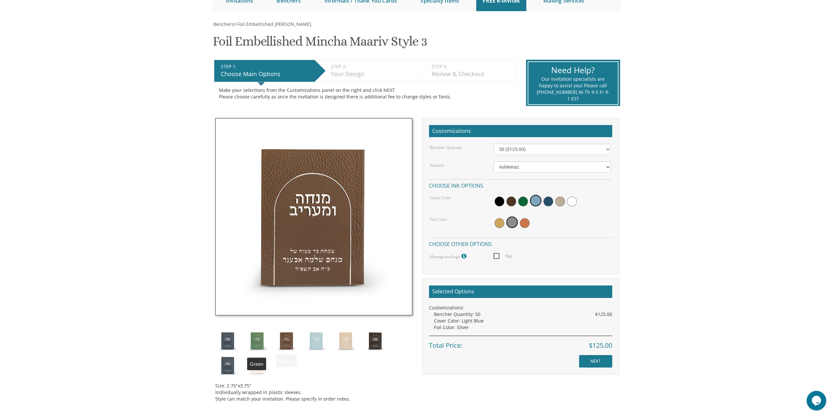
click at [259, 343] on img at bounding box center [257, 340] width 25 height 25
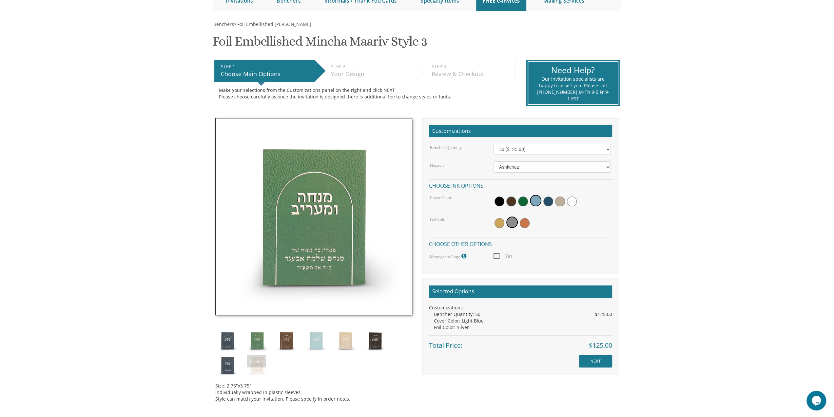
click at [233, 342] on img at bounding box center [227, 340] width 25 height 25
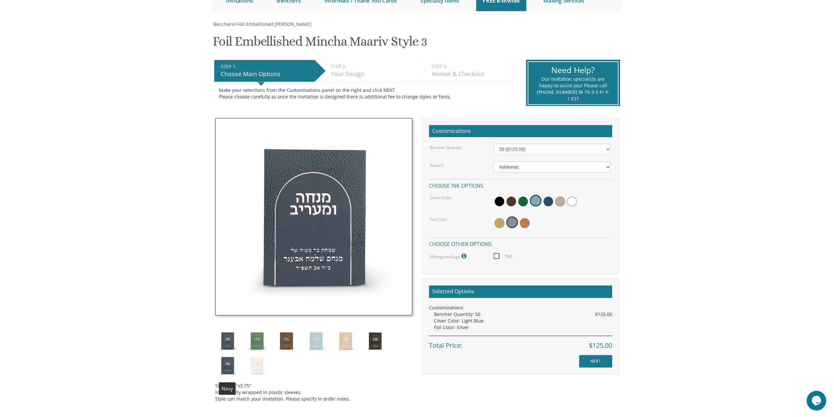
click at [222, 357] on img at bounding box center [227, 365] width 25 height 25
click at [255, 343] on img at bounding box center [257, 340] width 25 height 25
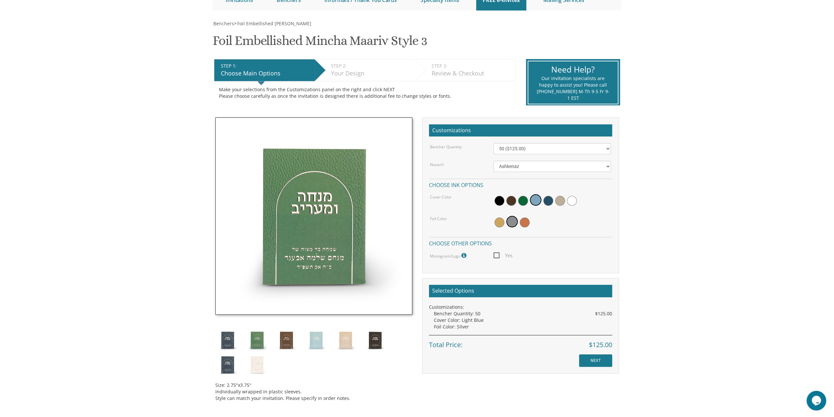
scroll to position [111, 0]
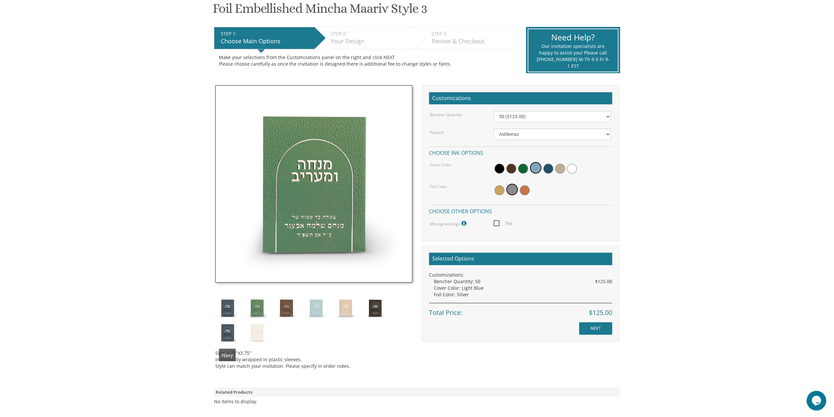
click at [226, 312] on img at bounding box center [227, 307] width 25 height 25
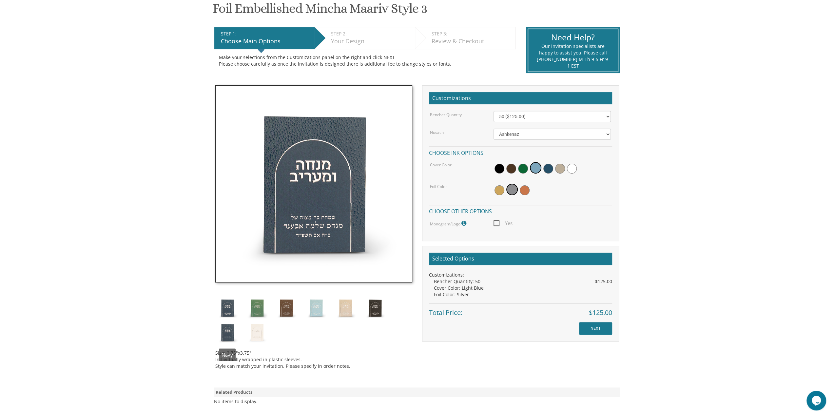
click at [217, 348] on div "Size: 2.75"x3.75" Individually wrapped in plastic sleeves. Style can match your…" at bounding box center [313, 356] width 197 height 25
click at [221, 336] on img at bounding box center [227, 332] width 25 height 25
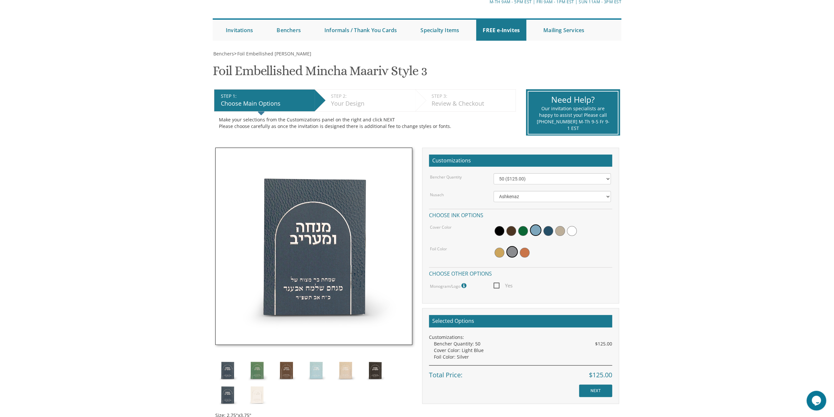
scroll to position [0, 0]
